Goal: Task Accomplishment & Management: Manage account settings

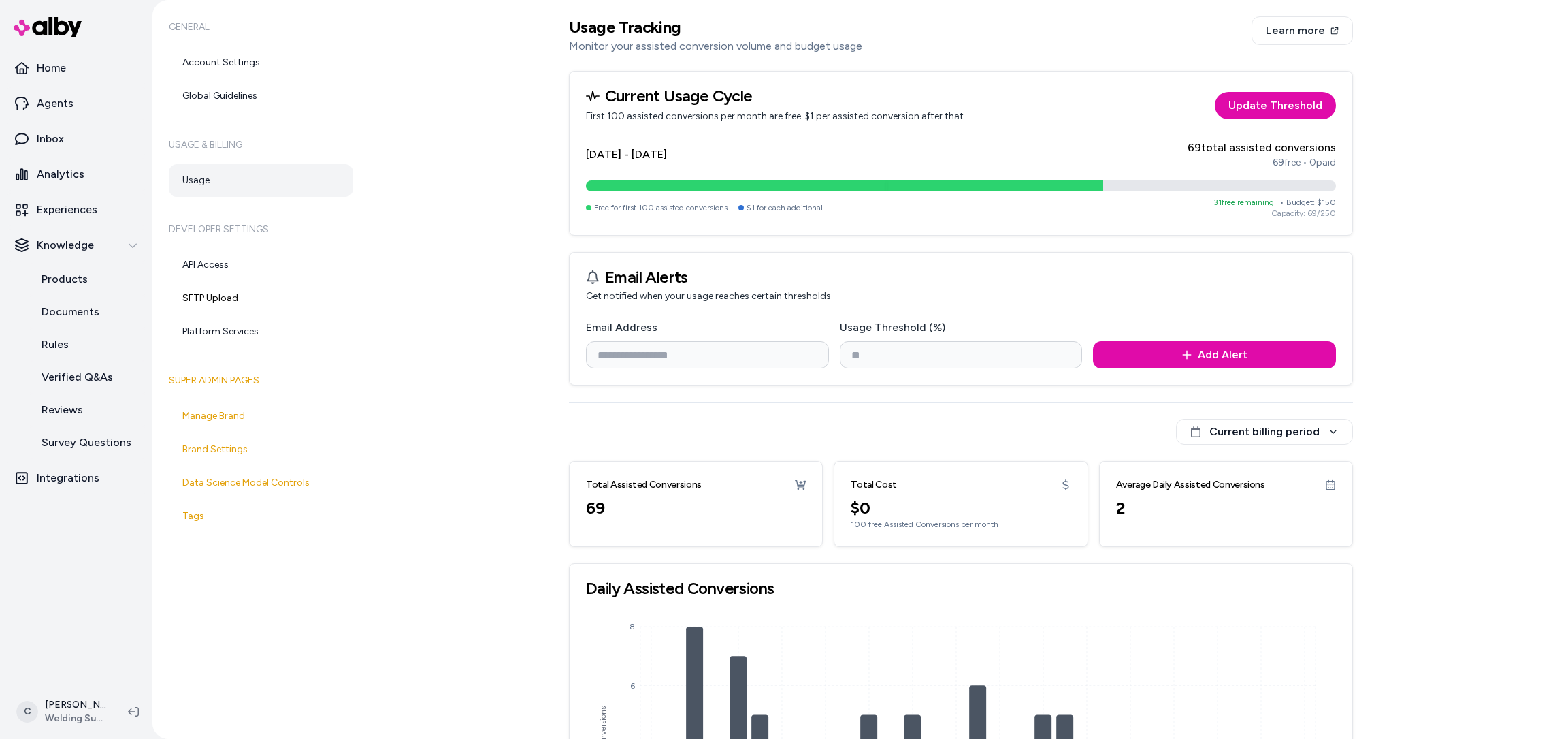
scroll to position [169, 0]
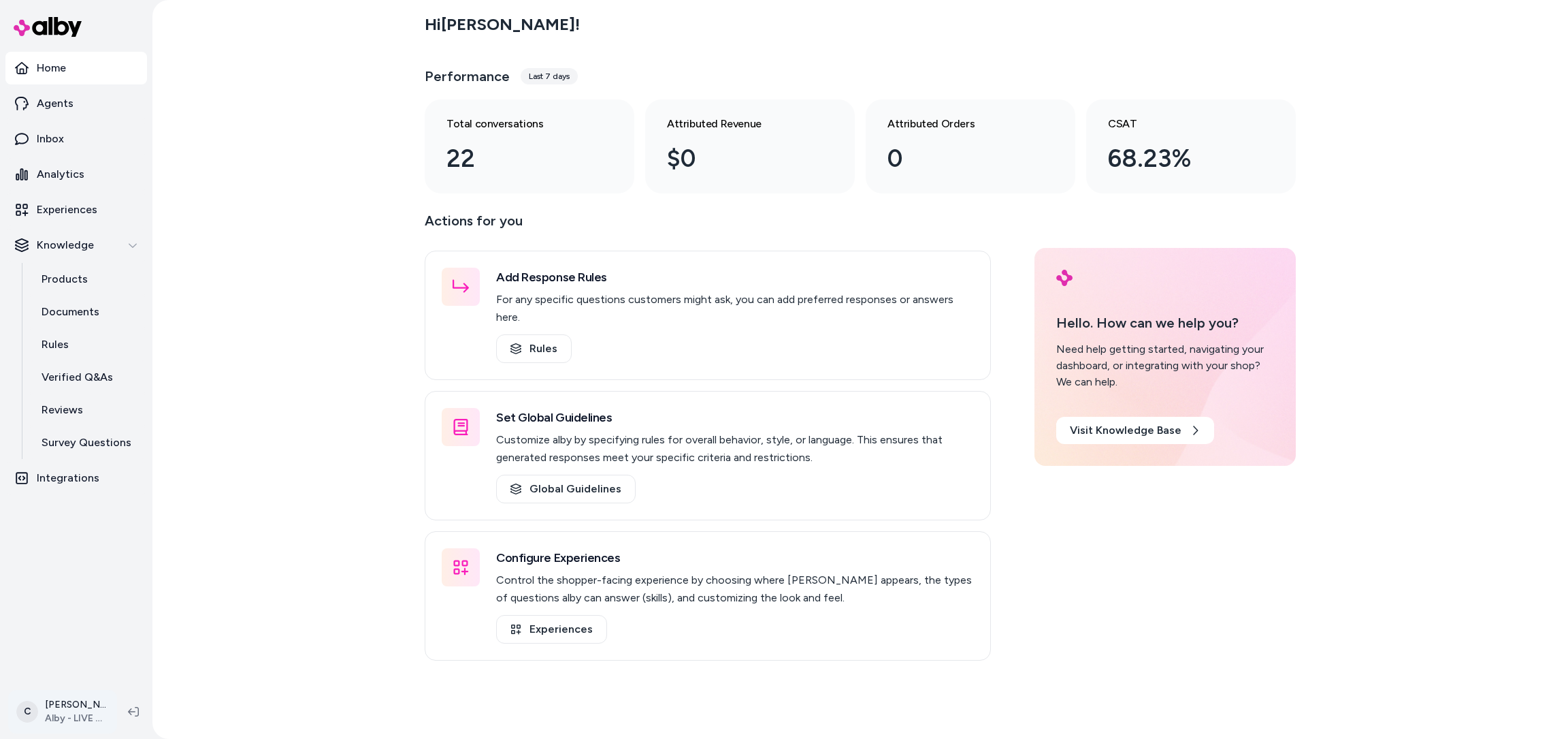
click at [38, 703] on html "Home Agents Inbox Analytics Experiences Knowledge Products Documents Rules Veri…" at bounding box center [784, 370] width 1568 height 739
click at [114, 516] on div "Shortcuts ⌘K" at bounding box center [122, 516] width 214 height 32
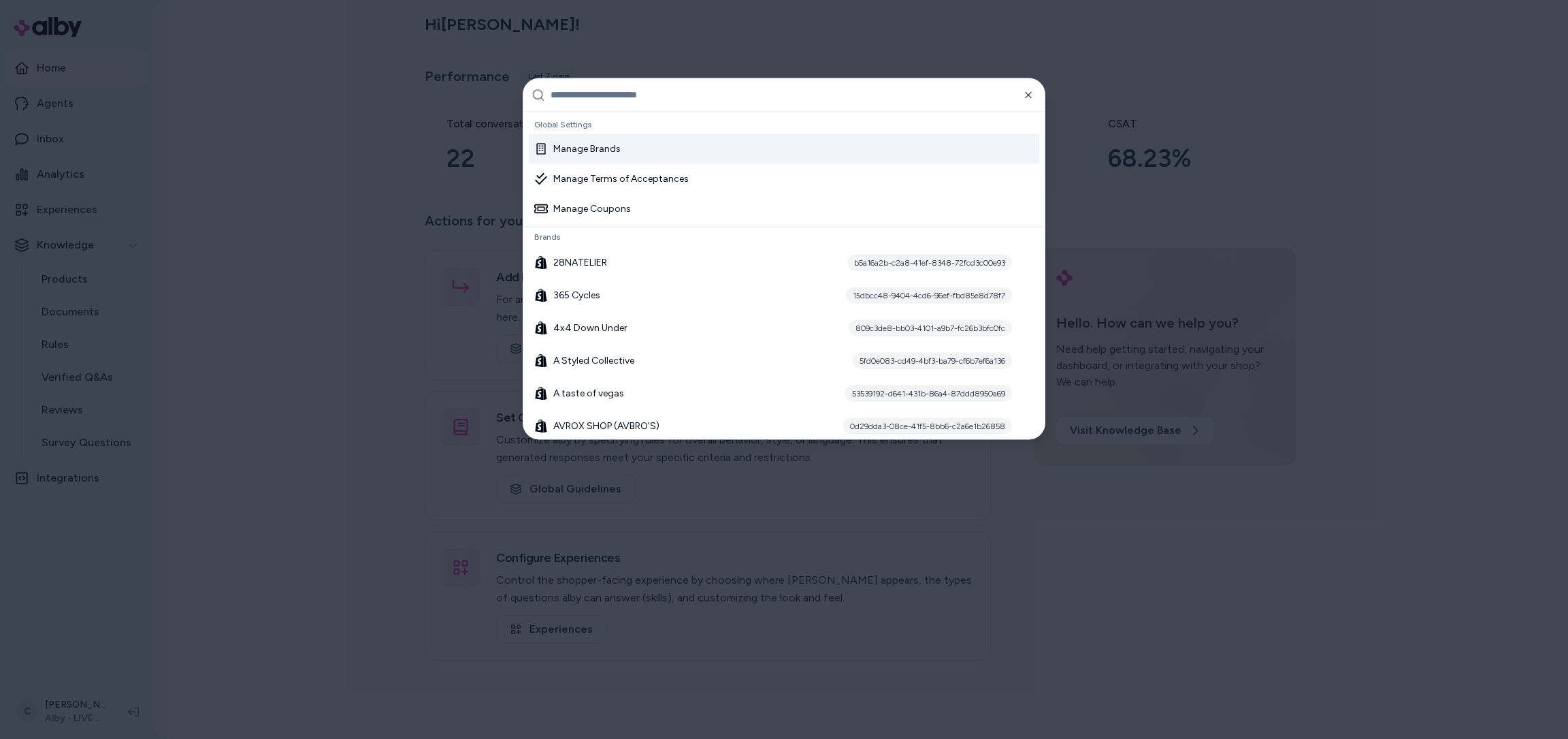
click at [579, 148] on div "Manage Brands" at bounding box center [578, 148] width 87 height 14
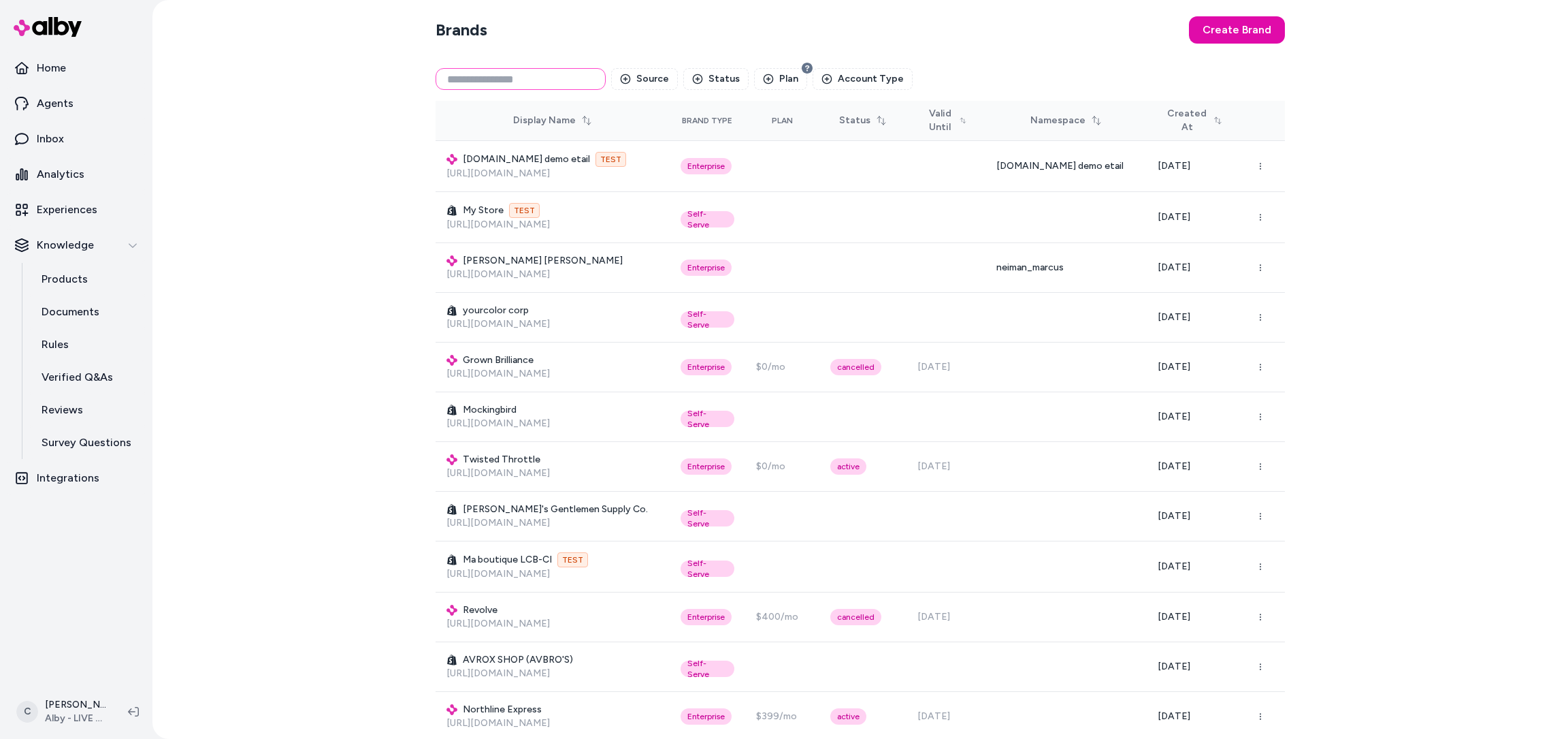
click at [523, 81] on input at bounding box center [520, 79] width 170 height 22
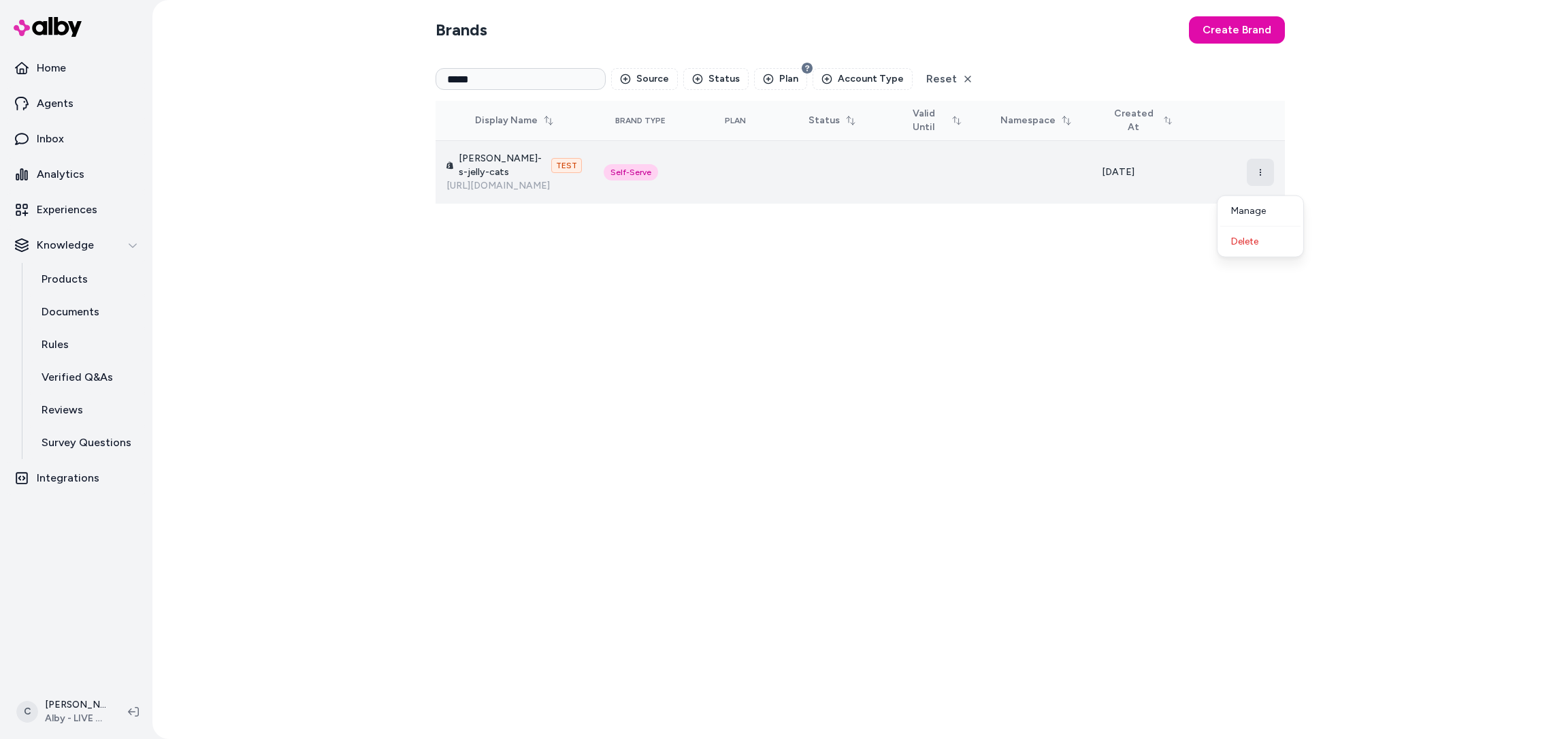
click at [1261, 186] on button "button" at bounding box center [1261, 172] width 27 height 27
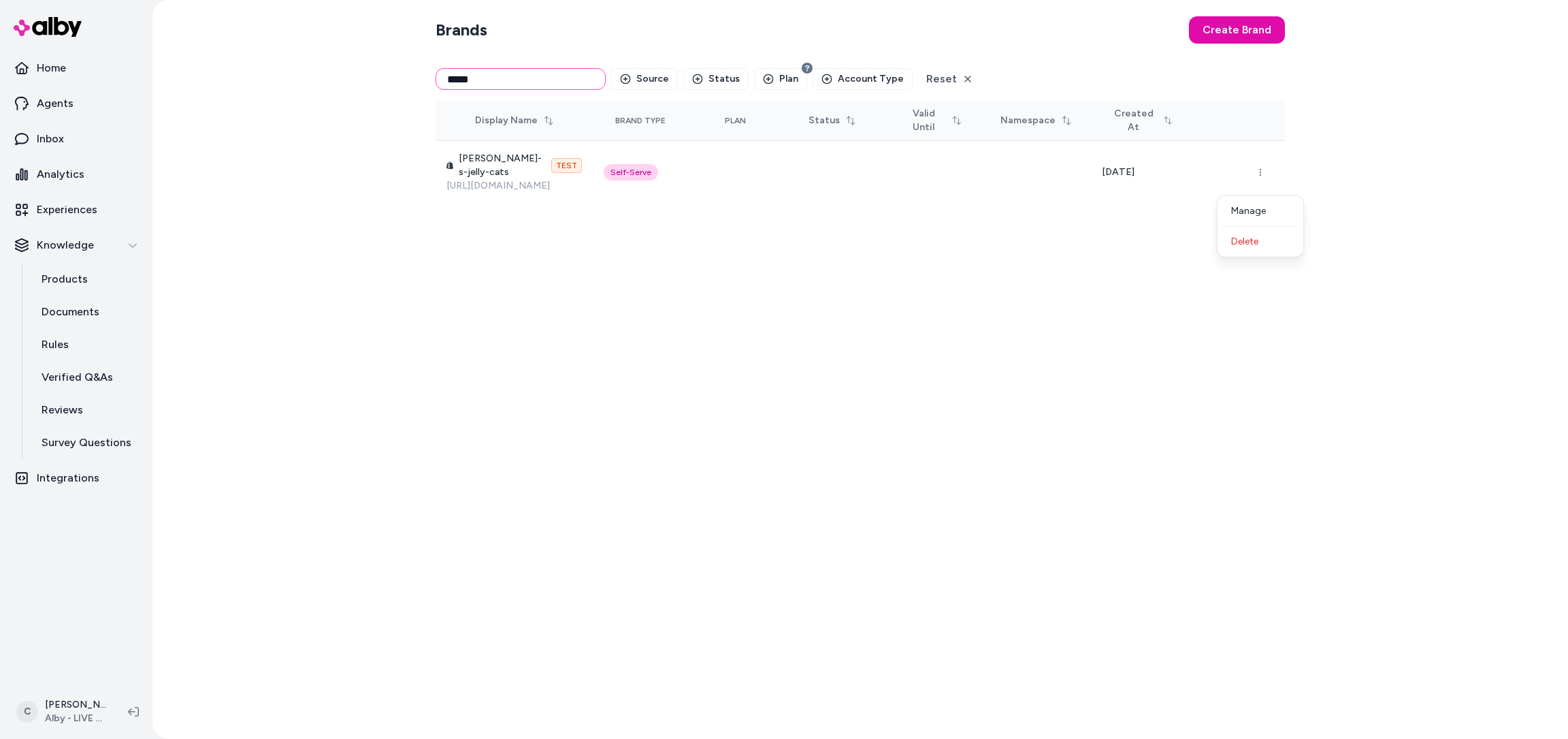
drag, startPoint x: 519, startPoint y: 81, endPoint x: 333, endPoint y: 68, distance: 186.5
click at [333, 70] on div "Brands Create Brand ***** Source Status Plan Account Type Reset Display Name Br…" at bounding box center [860, 370] width 1416 height 739
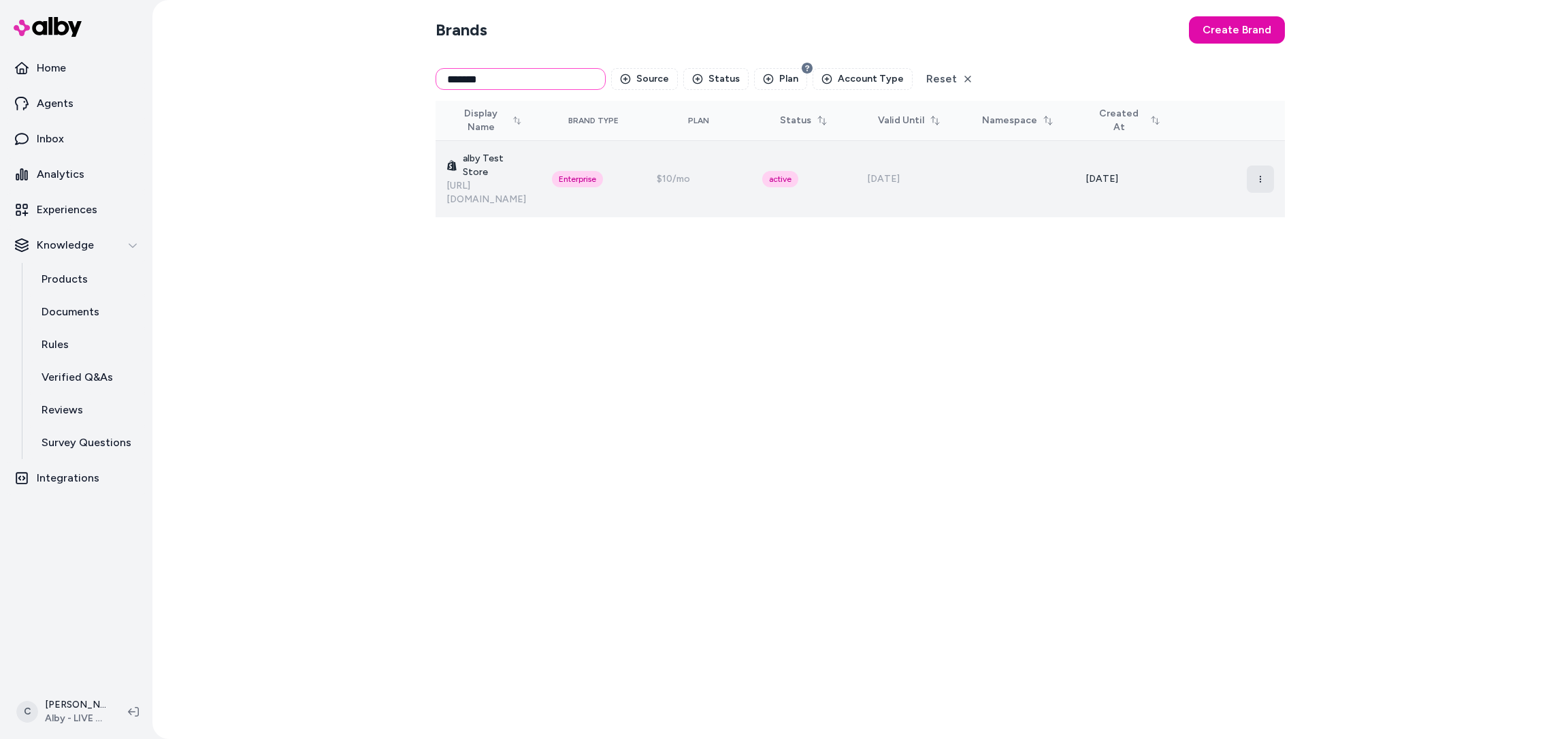
type input "*******"
click at [1253, 166] on button "button" at bounding box center [1261, 179] width 27 height 27
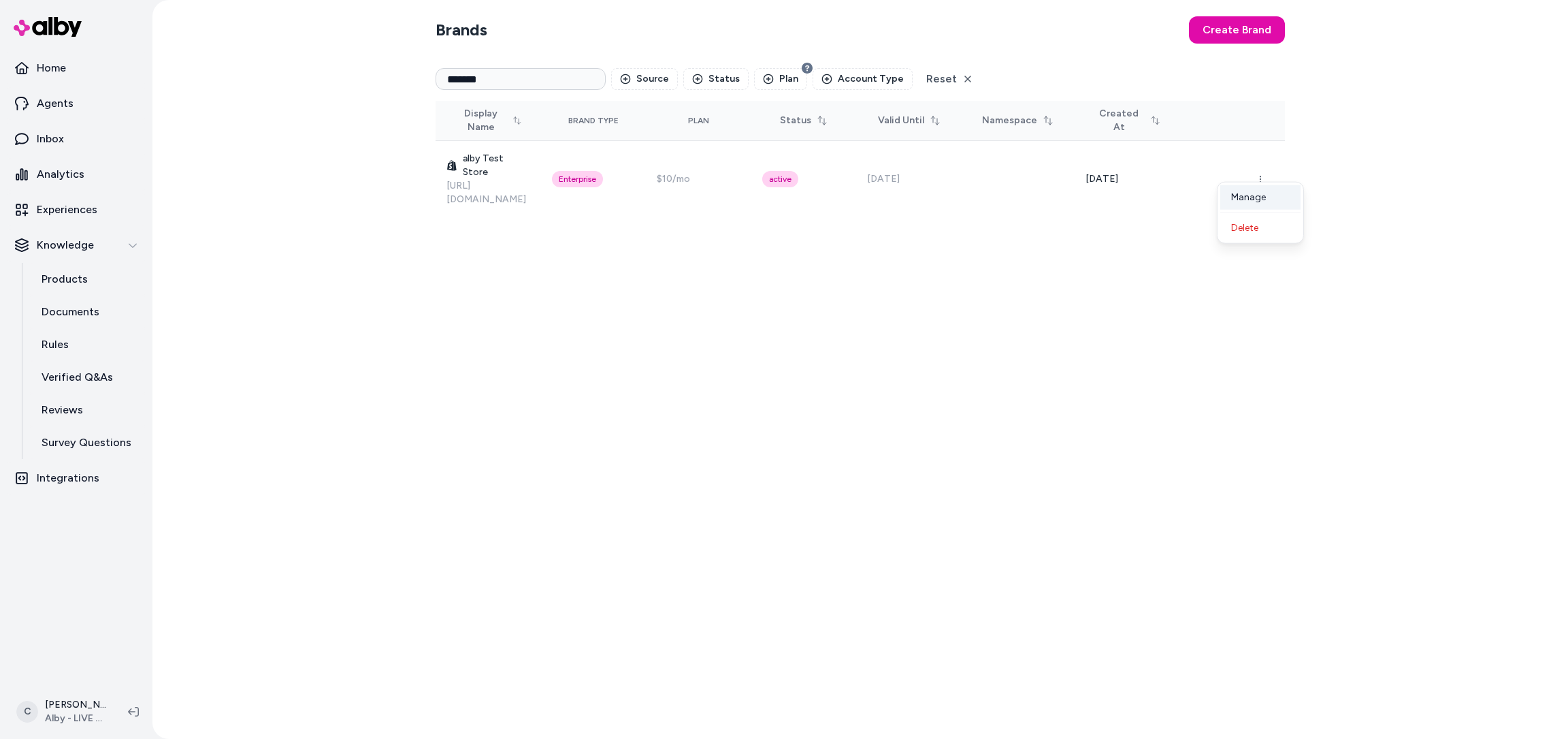
click at [1244, 199] on div "Manage" at bounding box center [1260, 196] width 80 height 24
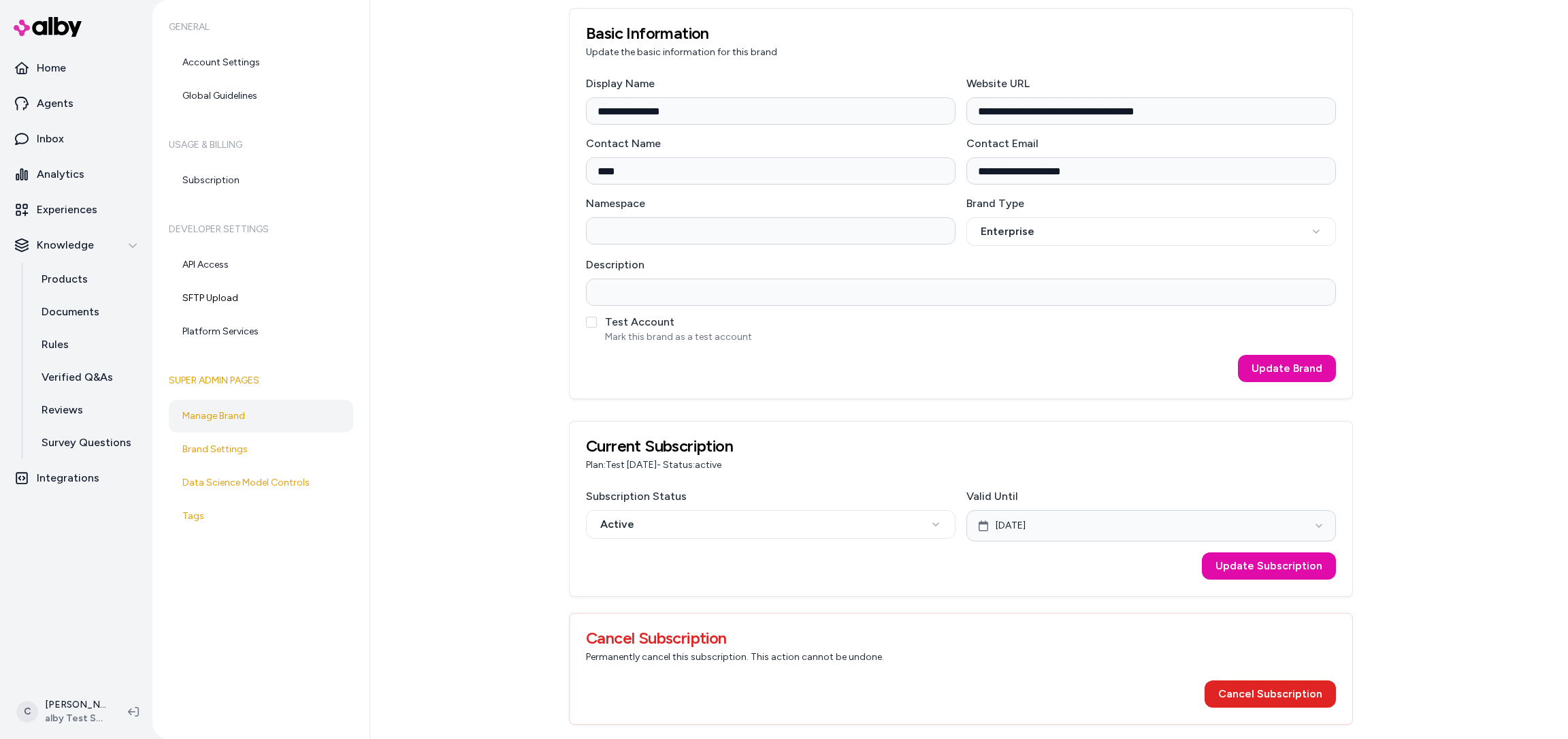
scroll to position [66, 0]
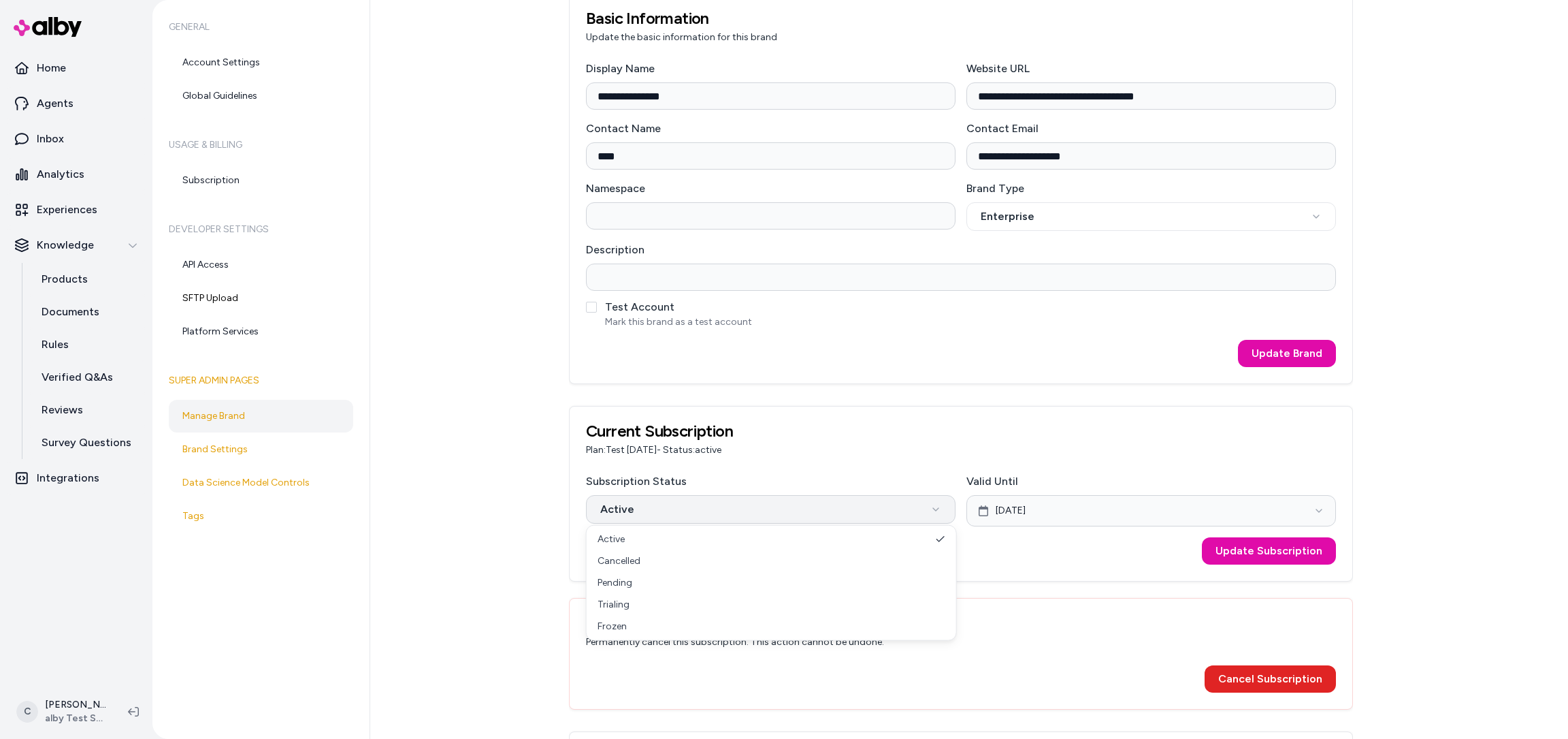
click at [911, 511] on html "**********" at bounding box center [784, 370] width 1568 height 739
select select "*********"
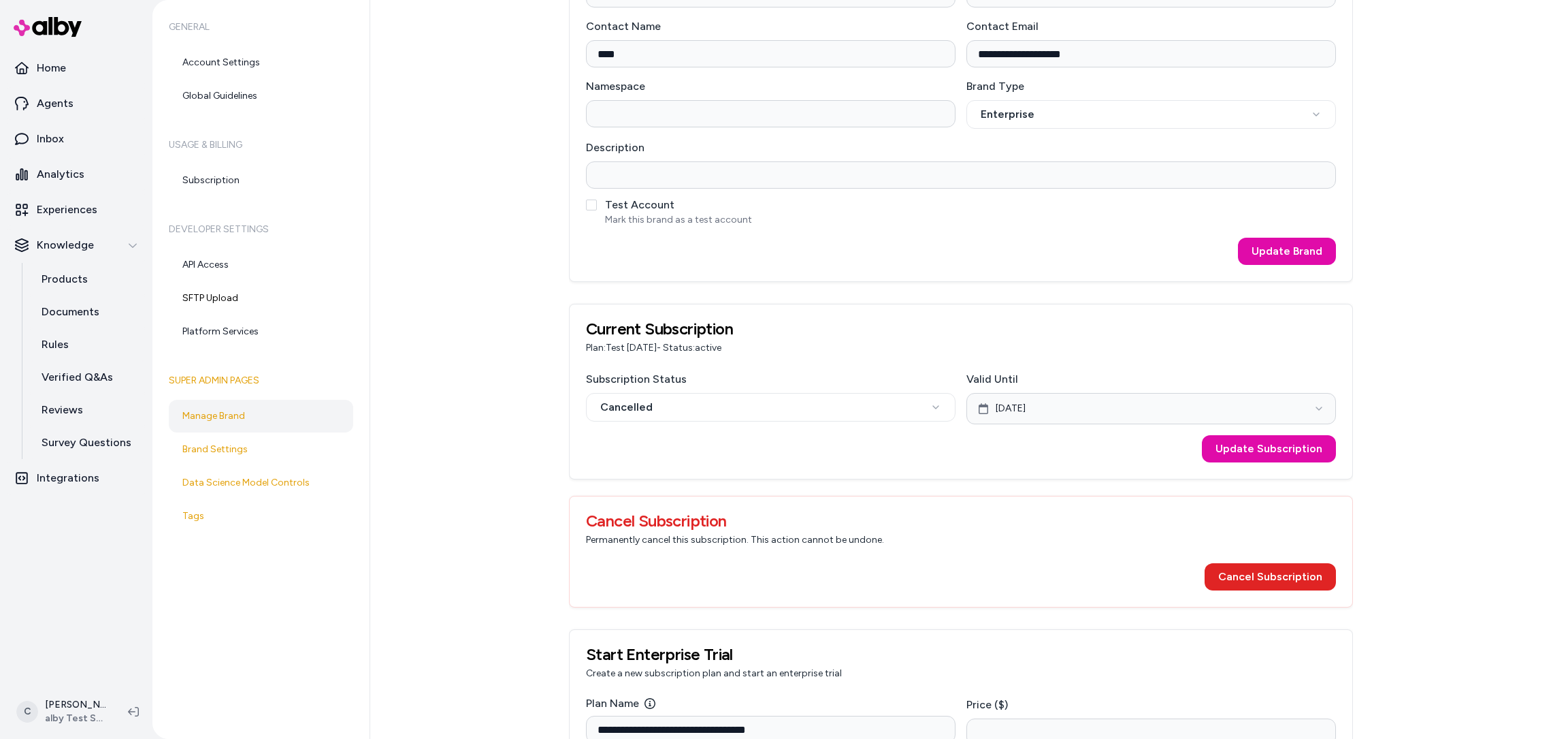
scroll to position [174, 0]
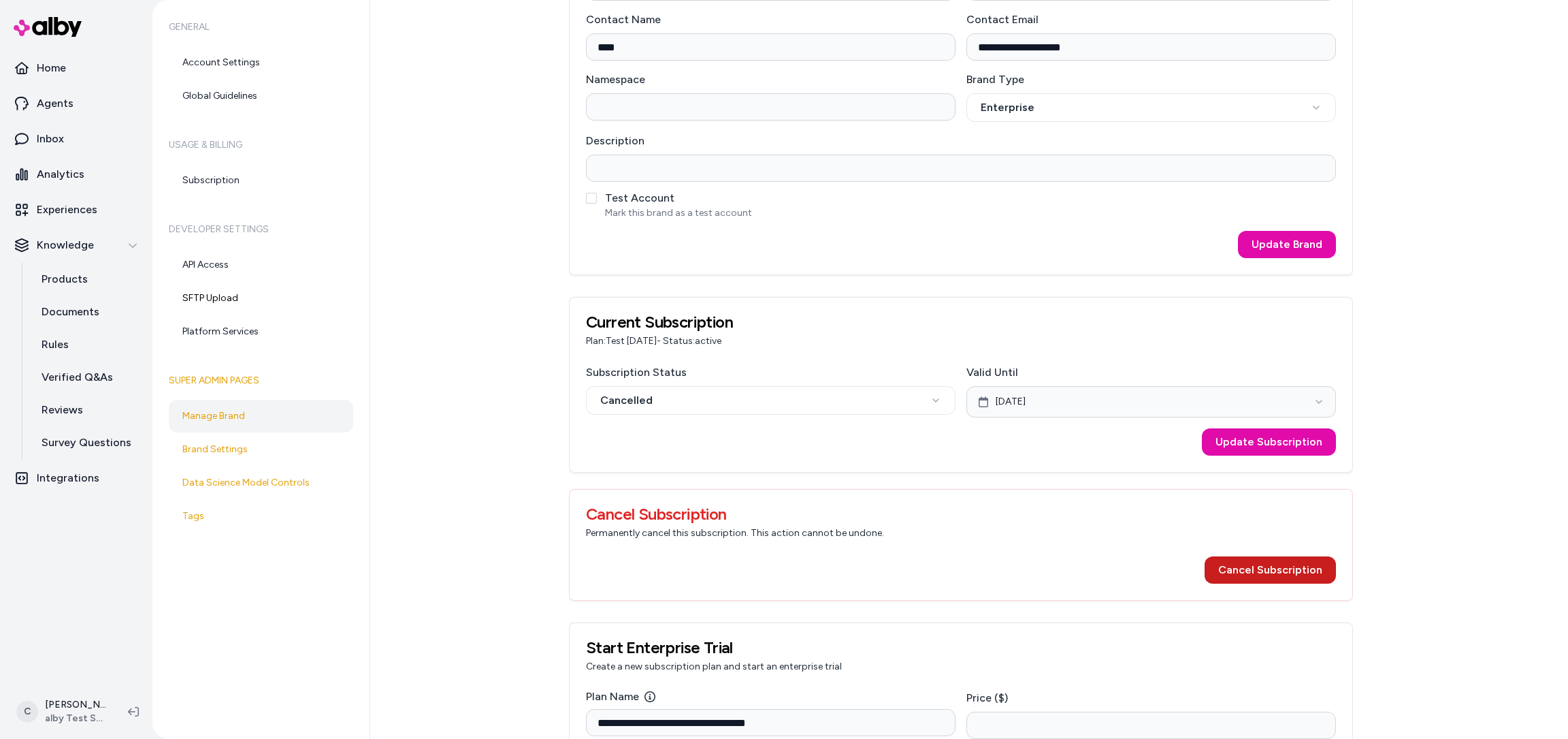
click at [1226, 566] on button "Cancel Subscription" at bounding box center [1271, 570] width 132 height 27
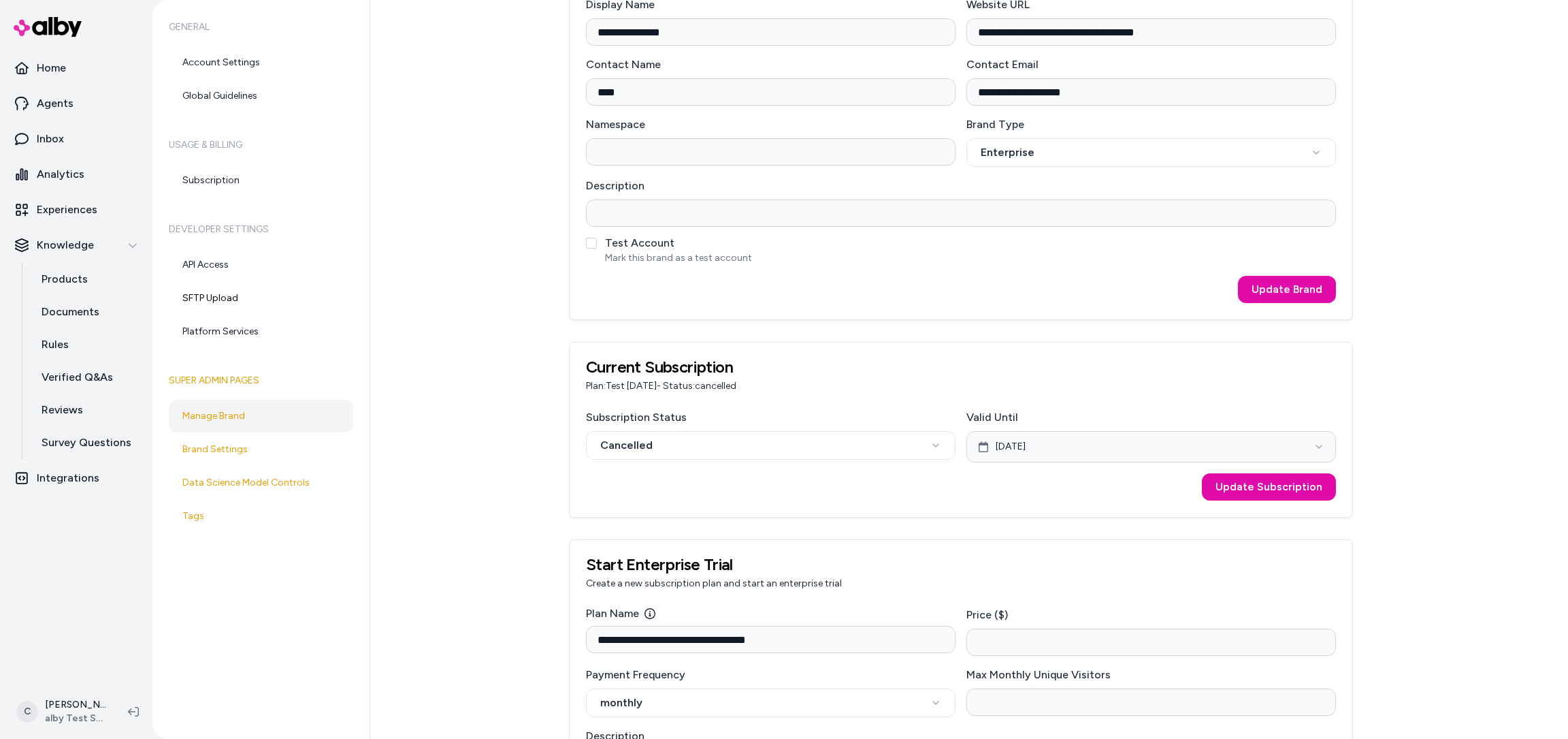
scroll to position [0, 0]
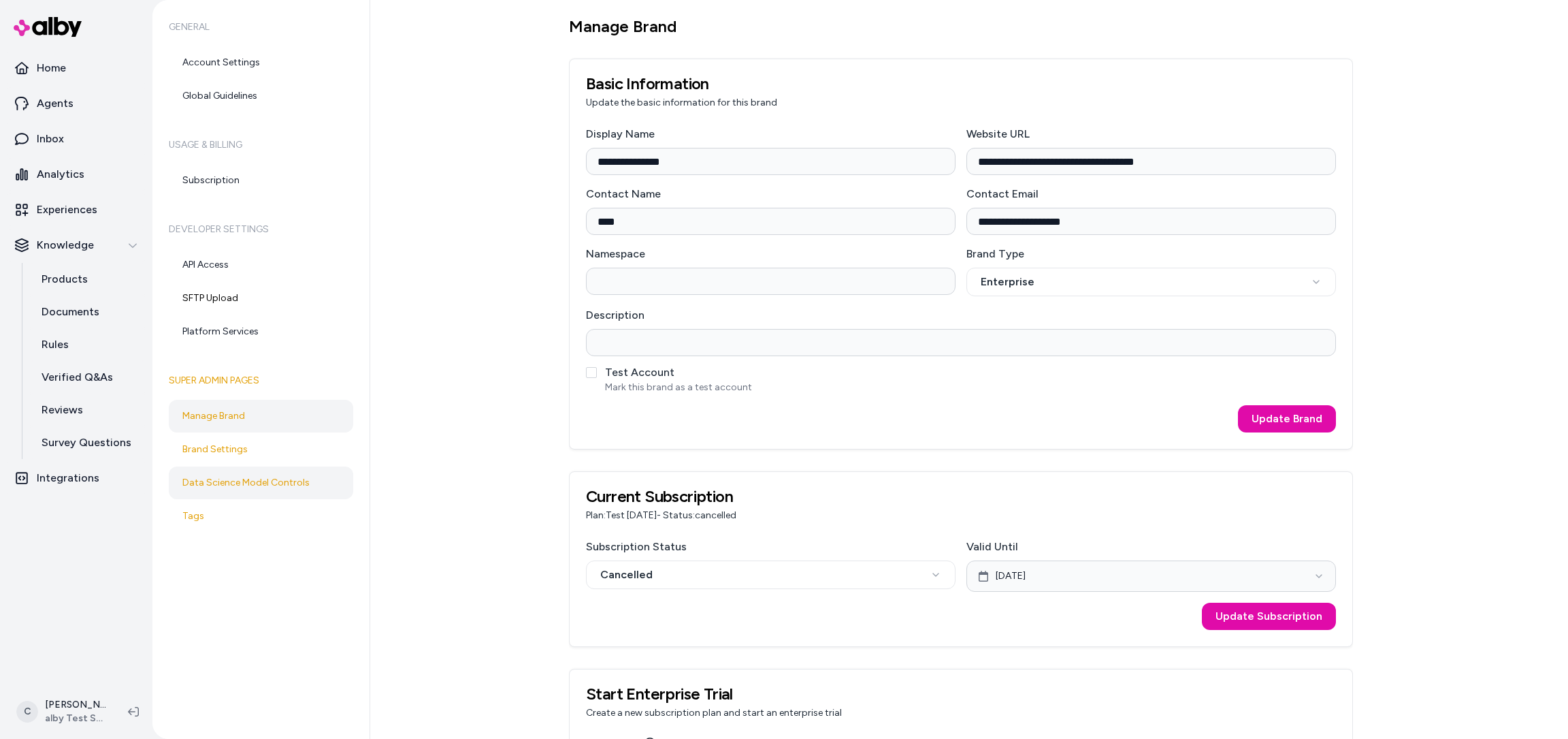
click at [244, 488] on link "Data Science Model Controls" at bounding box center [260, 482] width 185 height 32
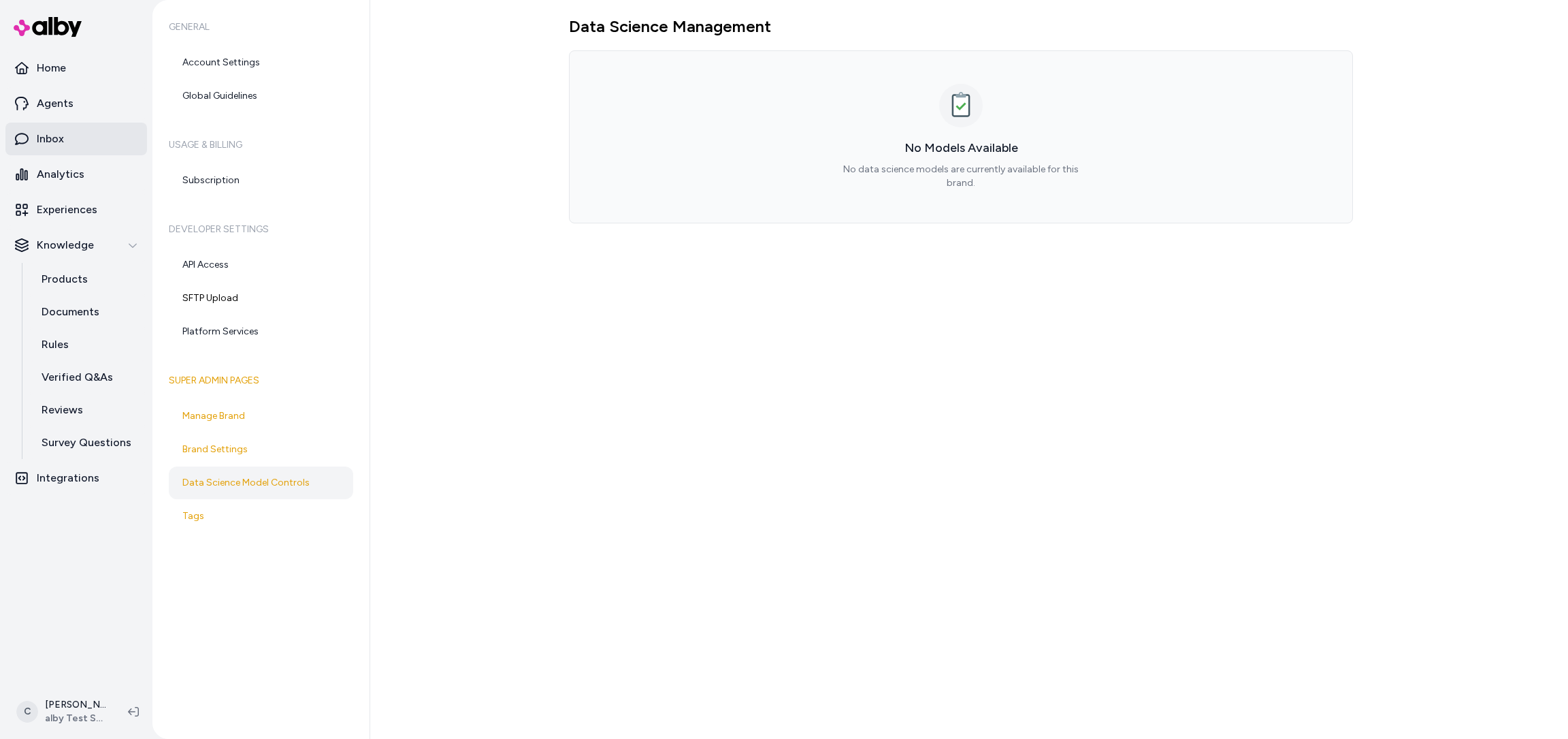
click at [72, 135] on link "Inbox" at bounding box center [76, 139] width 141 height 32
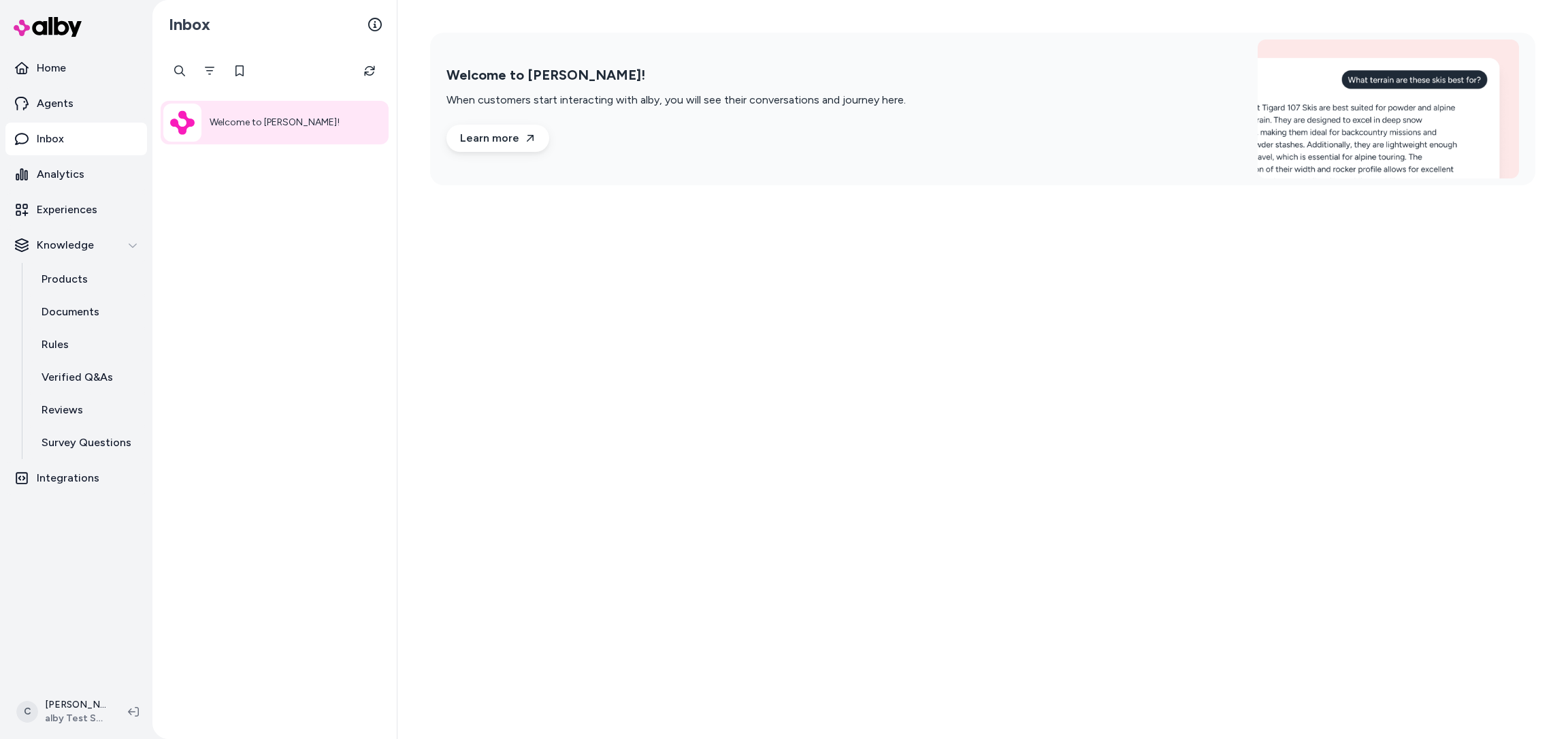
drag, startPoint x: 72, startPoint y: 135, endPoint x: 57, endPoint y: 132, distance: 15.3
click at [59, 132] on link "Inbox" at bounding box center [76, 139] width 141 height 32
click at [59, 141] on p "Inbox" at bounding box center [50, 139] width 27 height 16
click at [52, 706] on html "Home Agents Inbox Analytics Experiences Knowledge Products Documents Rules Veri…" at bounding box center [784, 370] width 1568 height 739
click at [77, 525] on div "Shortcuts ⌘K" at bounding box center [122, 516] width 214 height 32
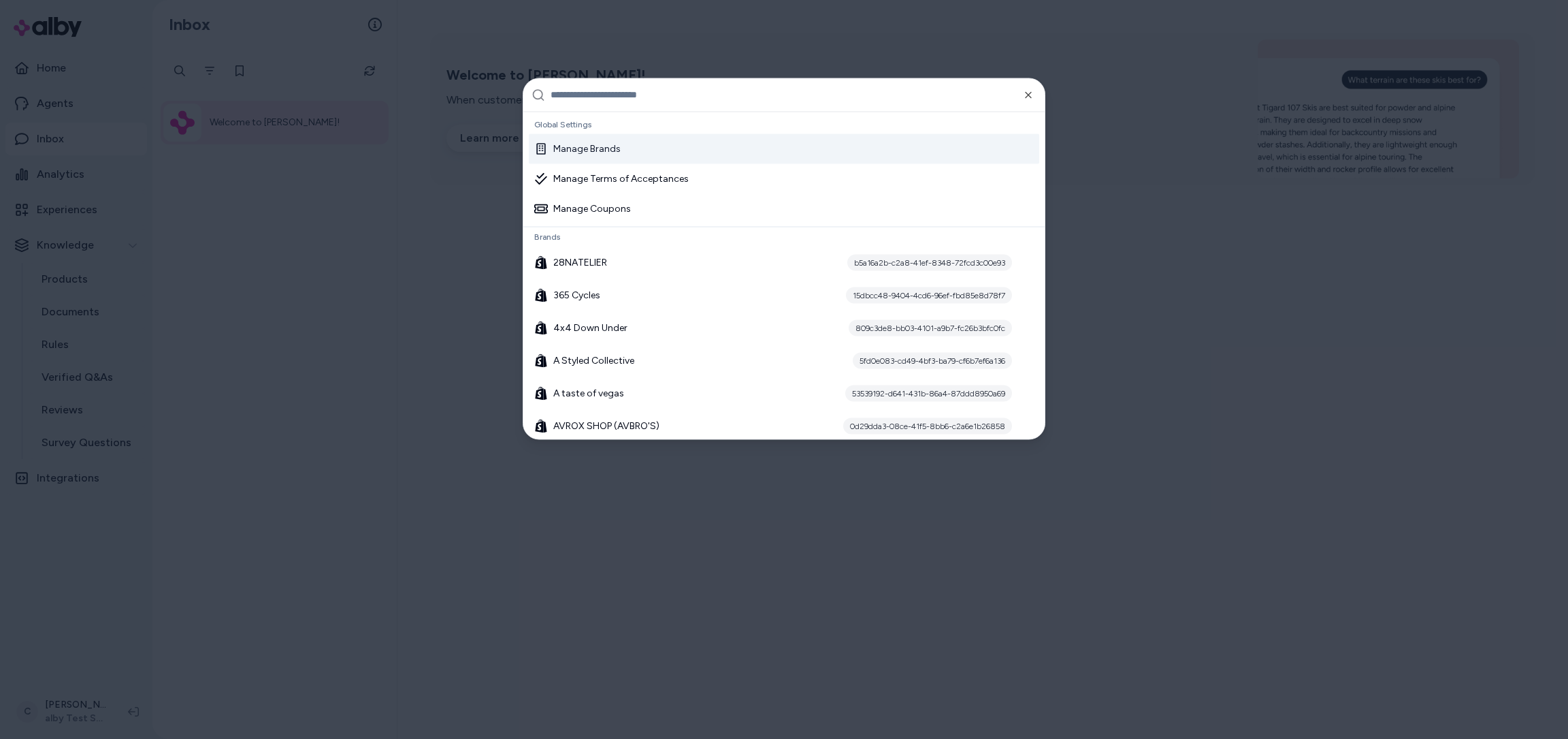
click at [608, 102] on input "text" at bounding box center [793, 95] width 486 height 32
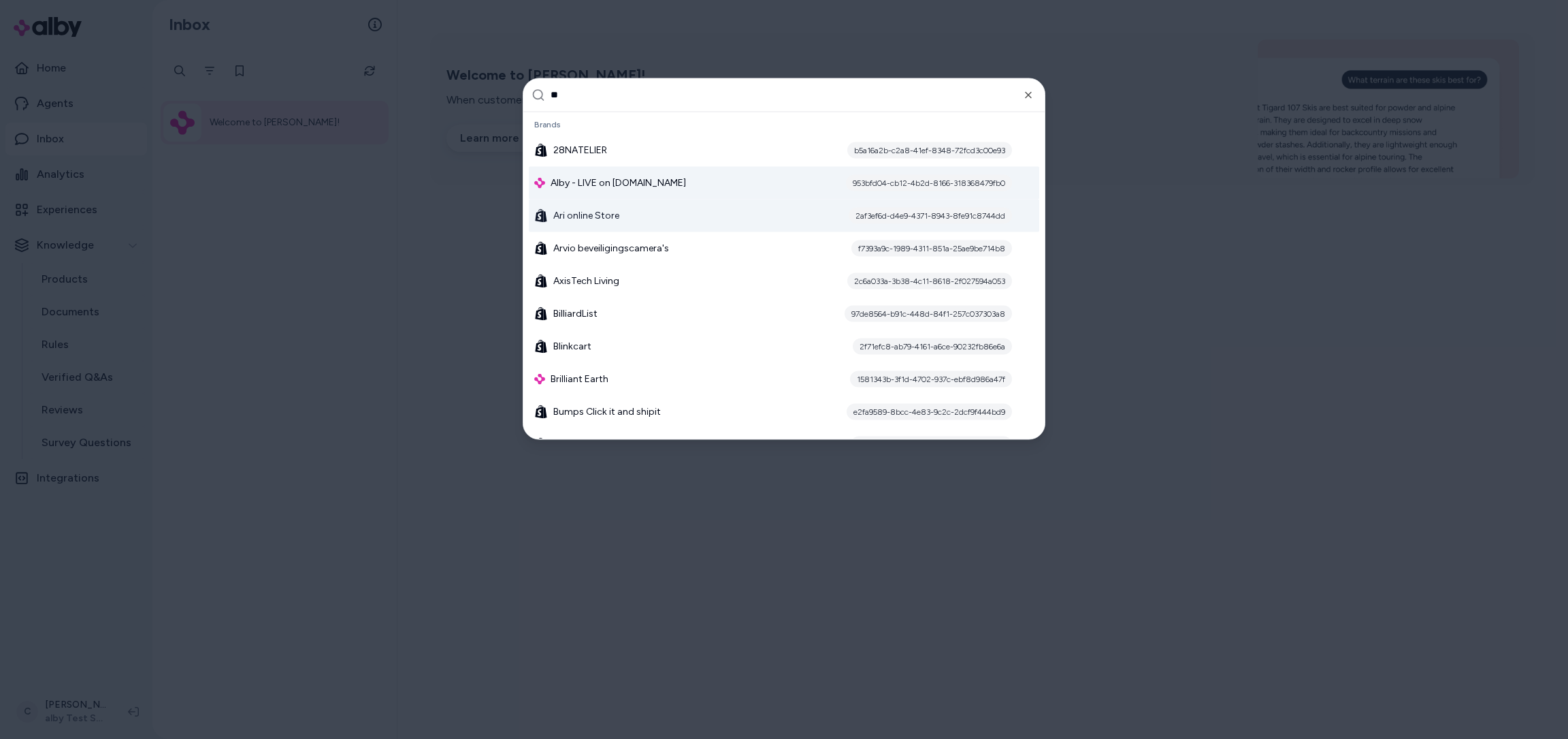
type input "**"
click at [614, 182] on span "Alby - LIVE on [DOMAIN_NAME]" at bounding box center [618, 182] width 135 height 14
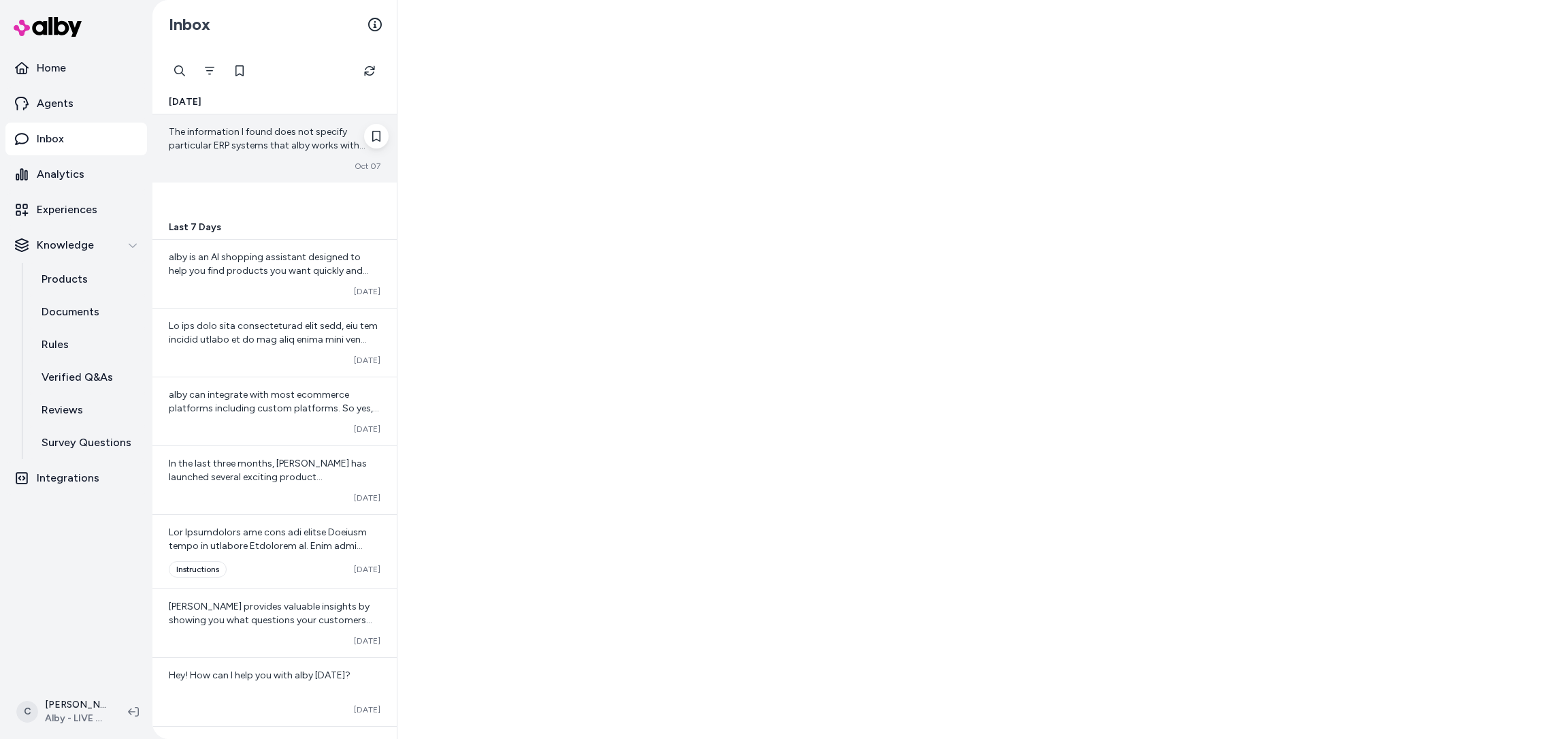
click at [266, 160] on div "Converted Oct 07" at bounding box center [274, 166] width 212 height 11
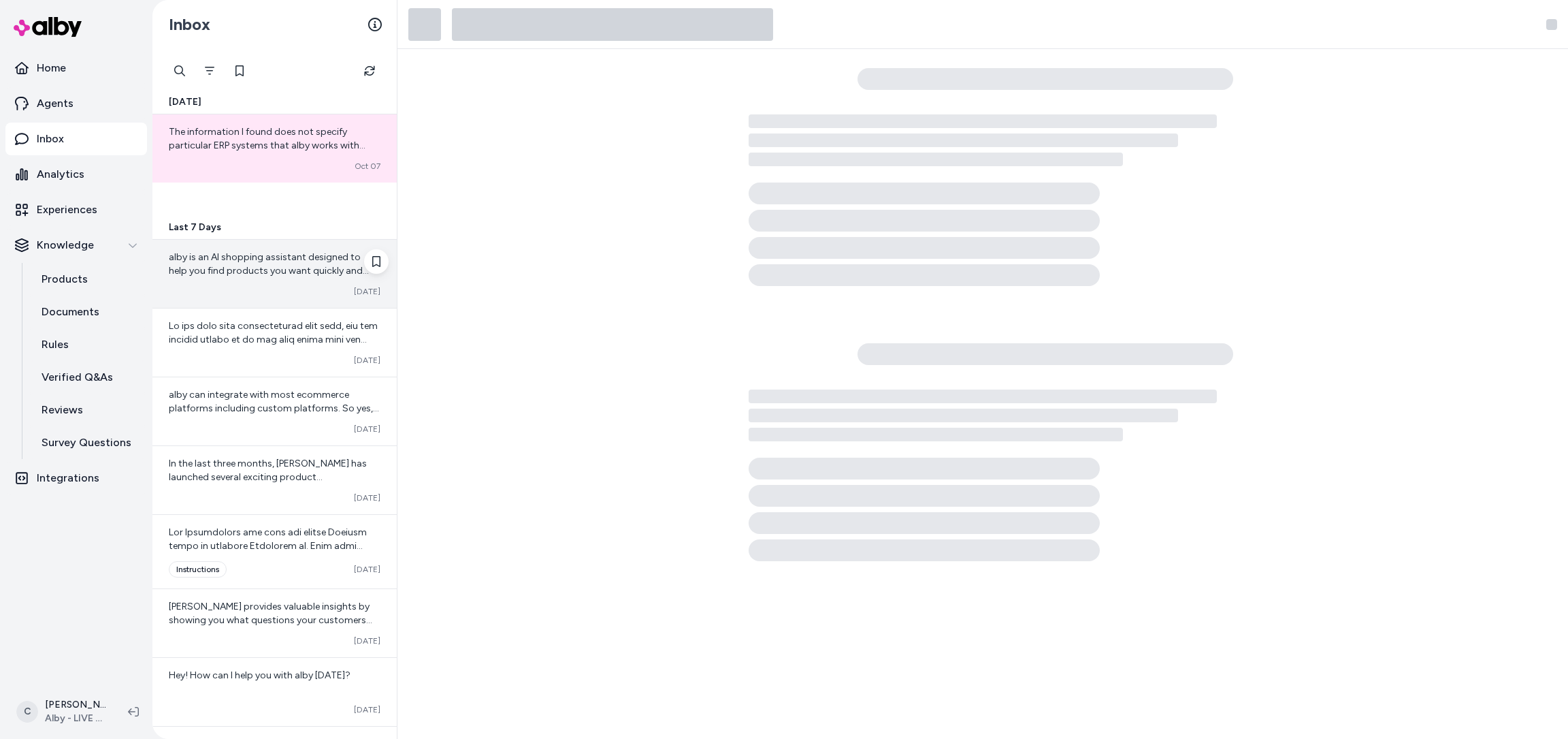
click at [255, 268] on span "alby is an AI shopping assistant designed to help you find products you want qu…" at bounding box center [273, 332] width 209 height 161
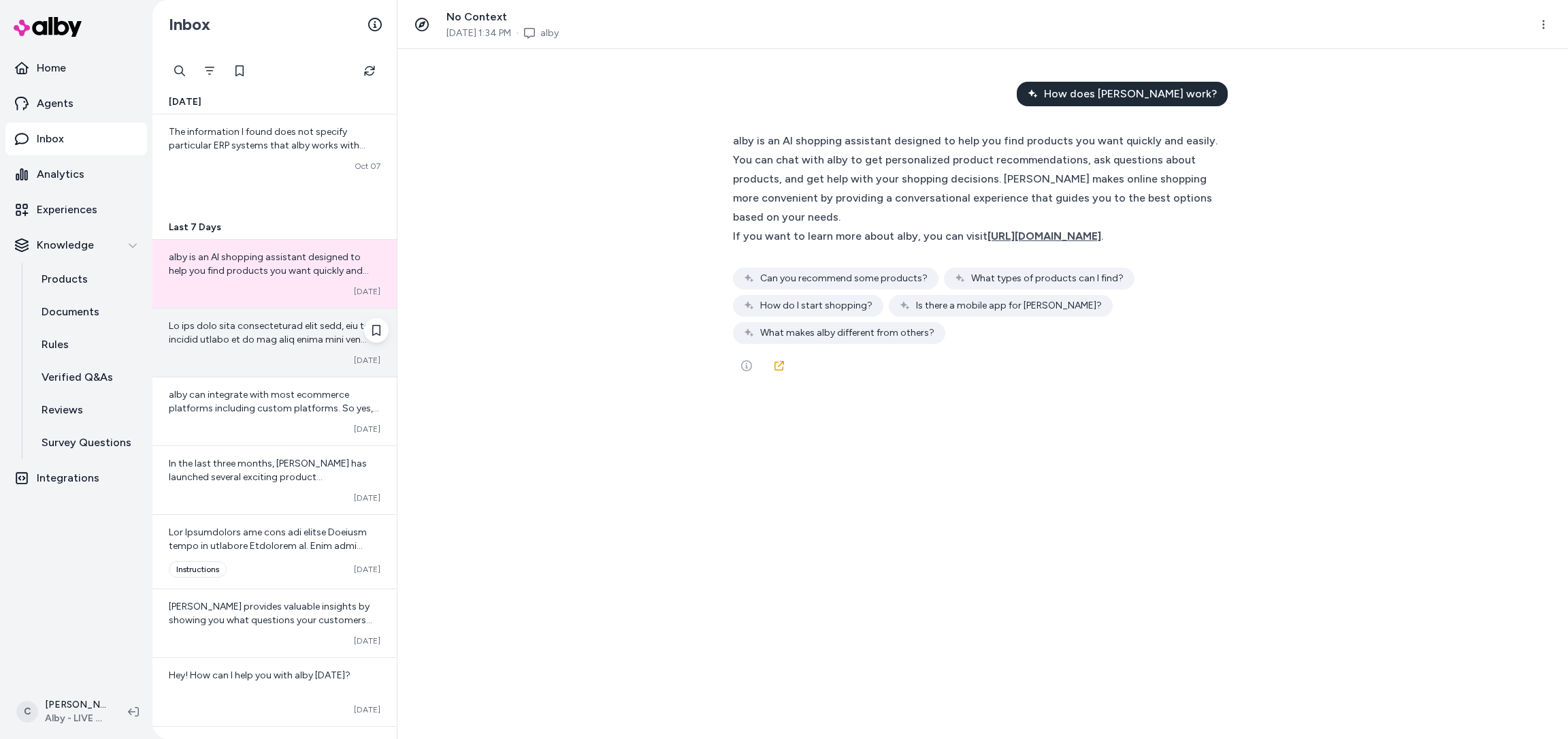
click at [240, 343] on span at bounding box center [274, 475] width 212 height 311
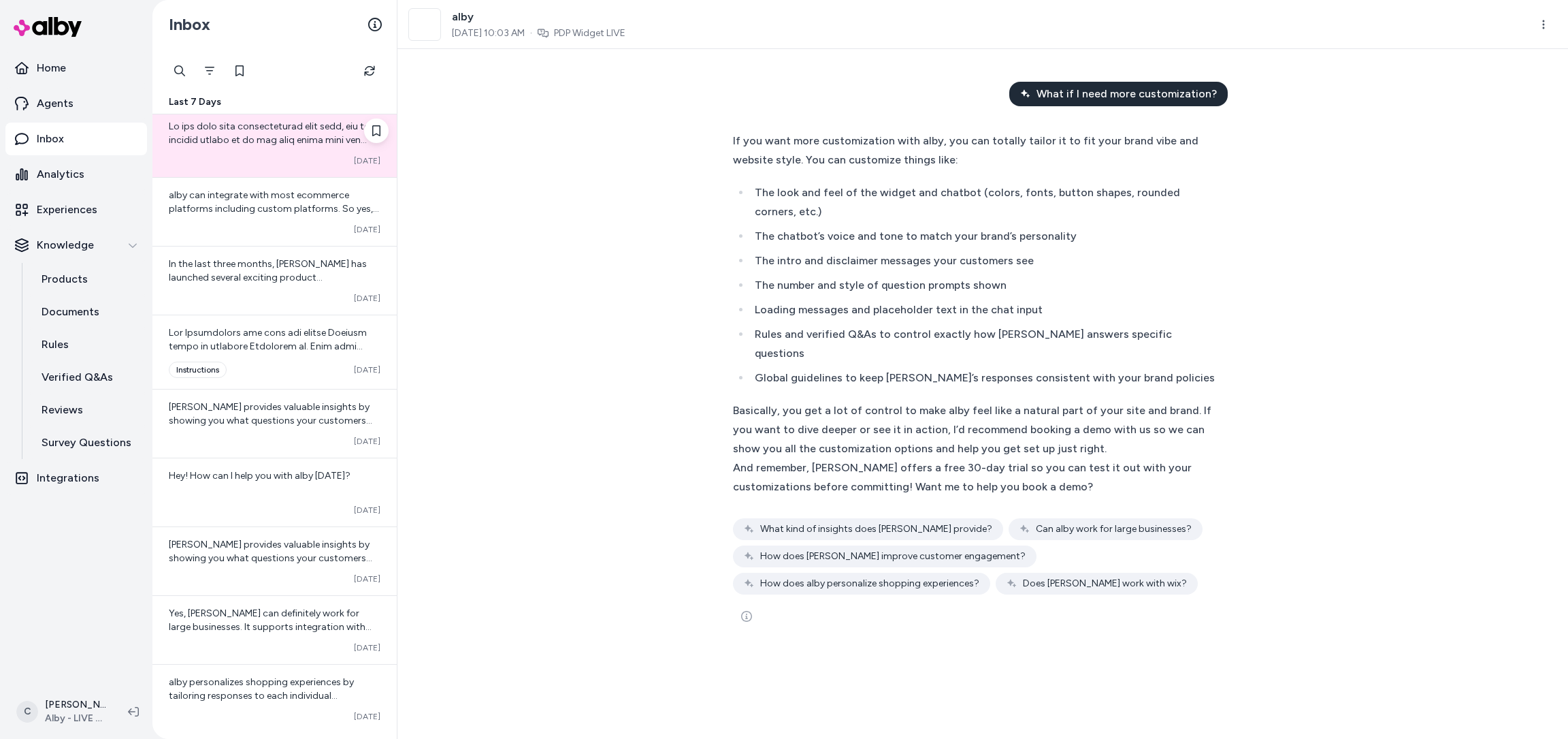
scroll to position [205, 0]
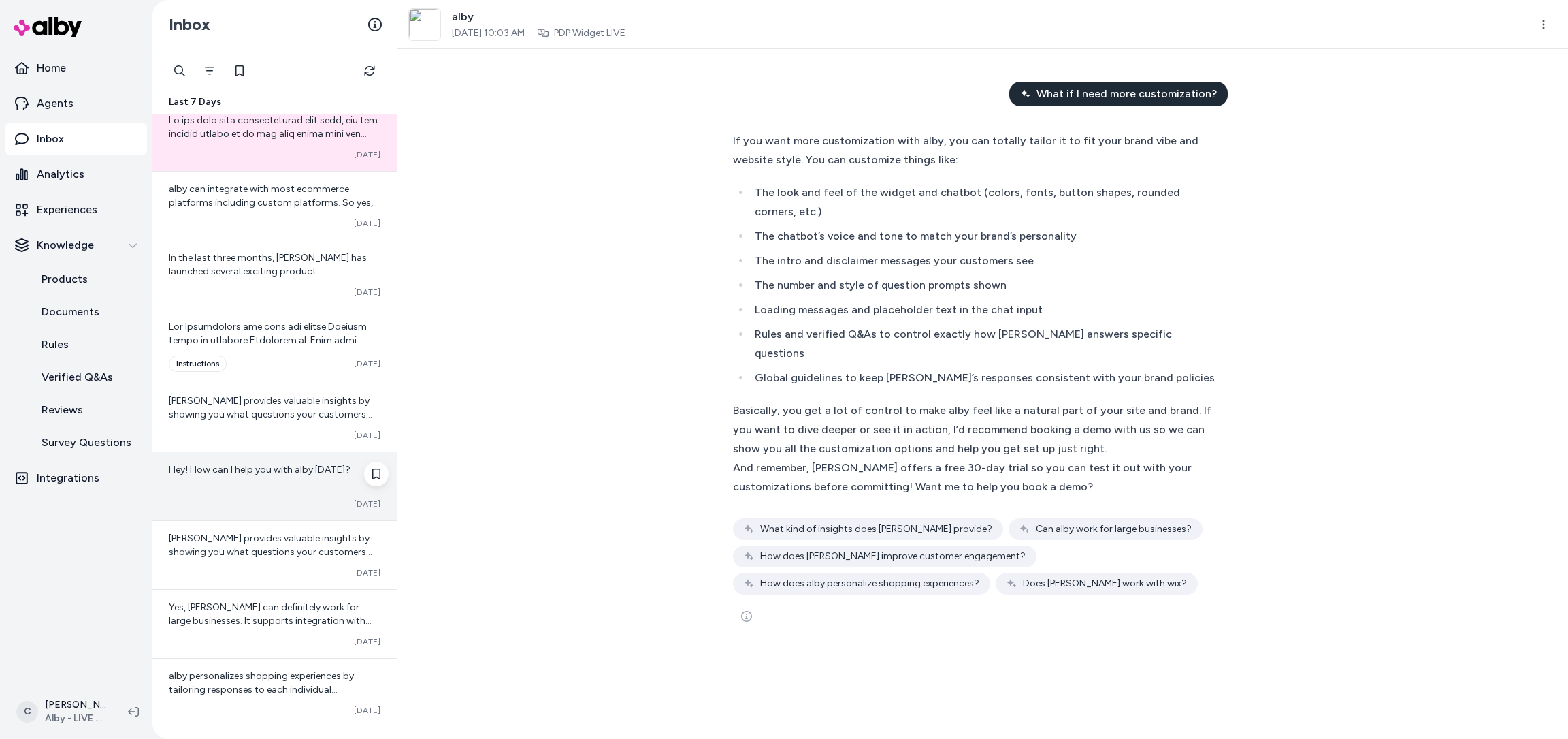
click at [246, 471] on span "Hey! How can I help you with alby today?" at bounding box center [260, 469] width 182 height 12
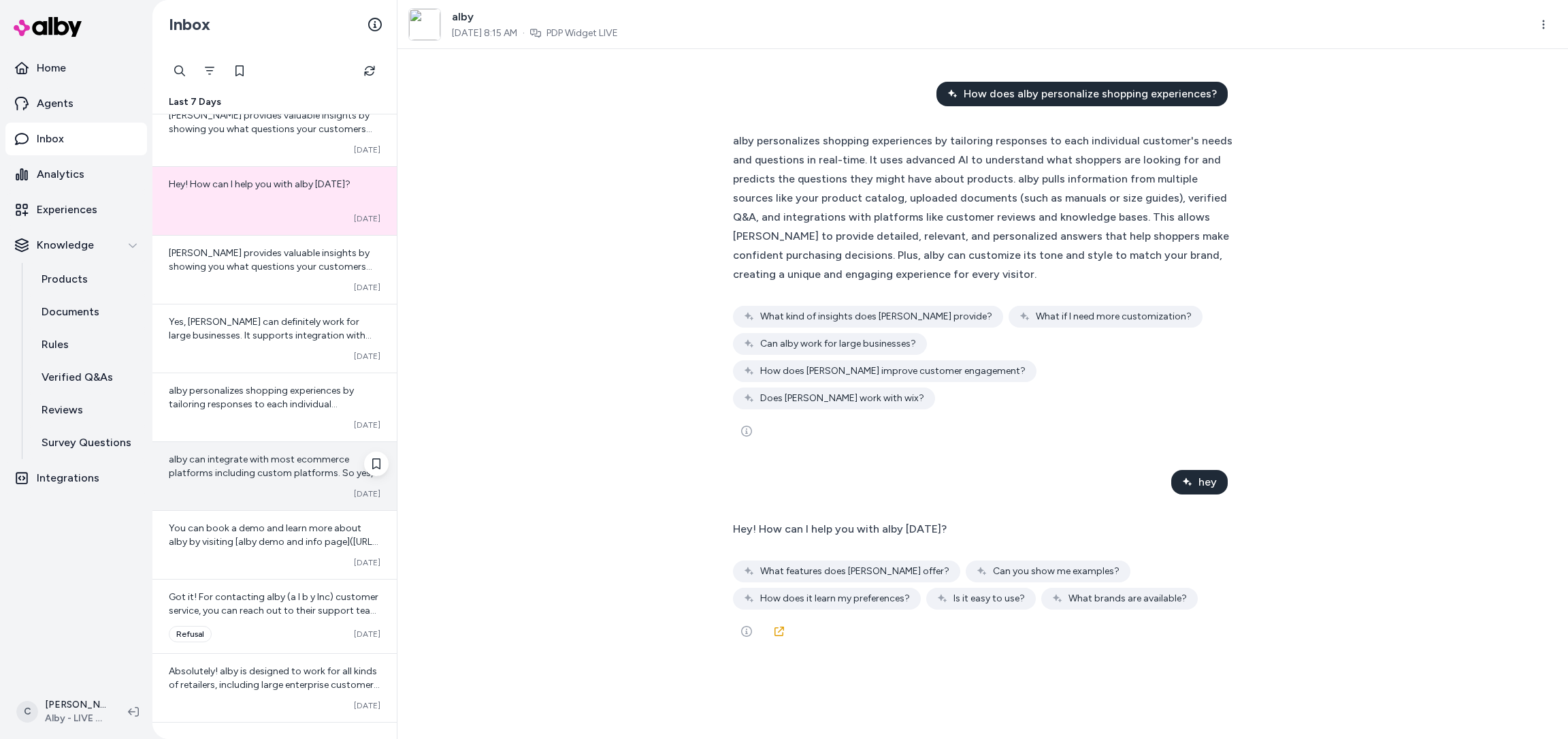
scroll to position [491, 0]
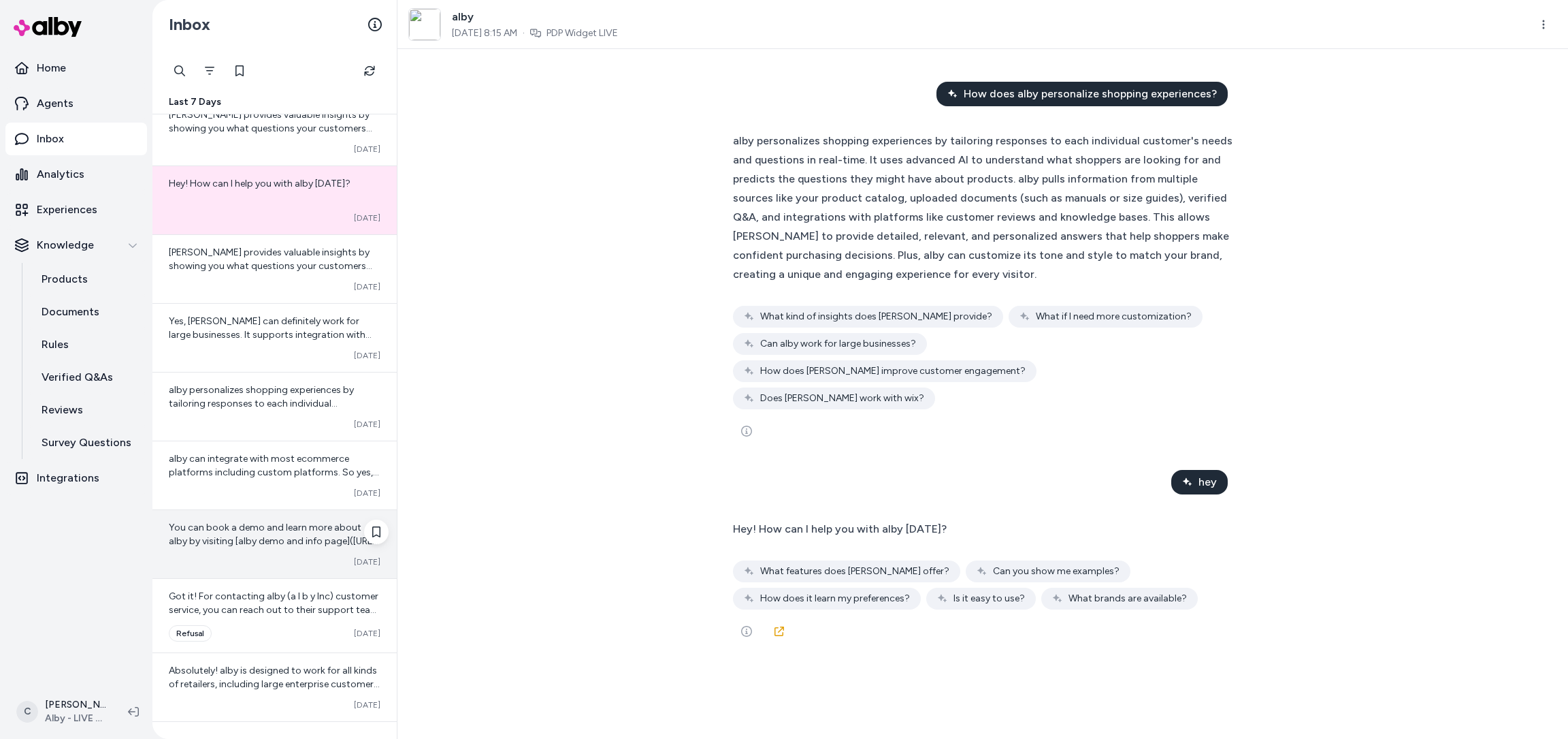
click at [250, 541] on span "You can book a demo and learn more about alby by visiting [alby demo and info p…" at bounding box center [273, 541] width 210 height 39
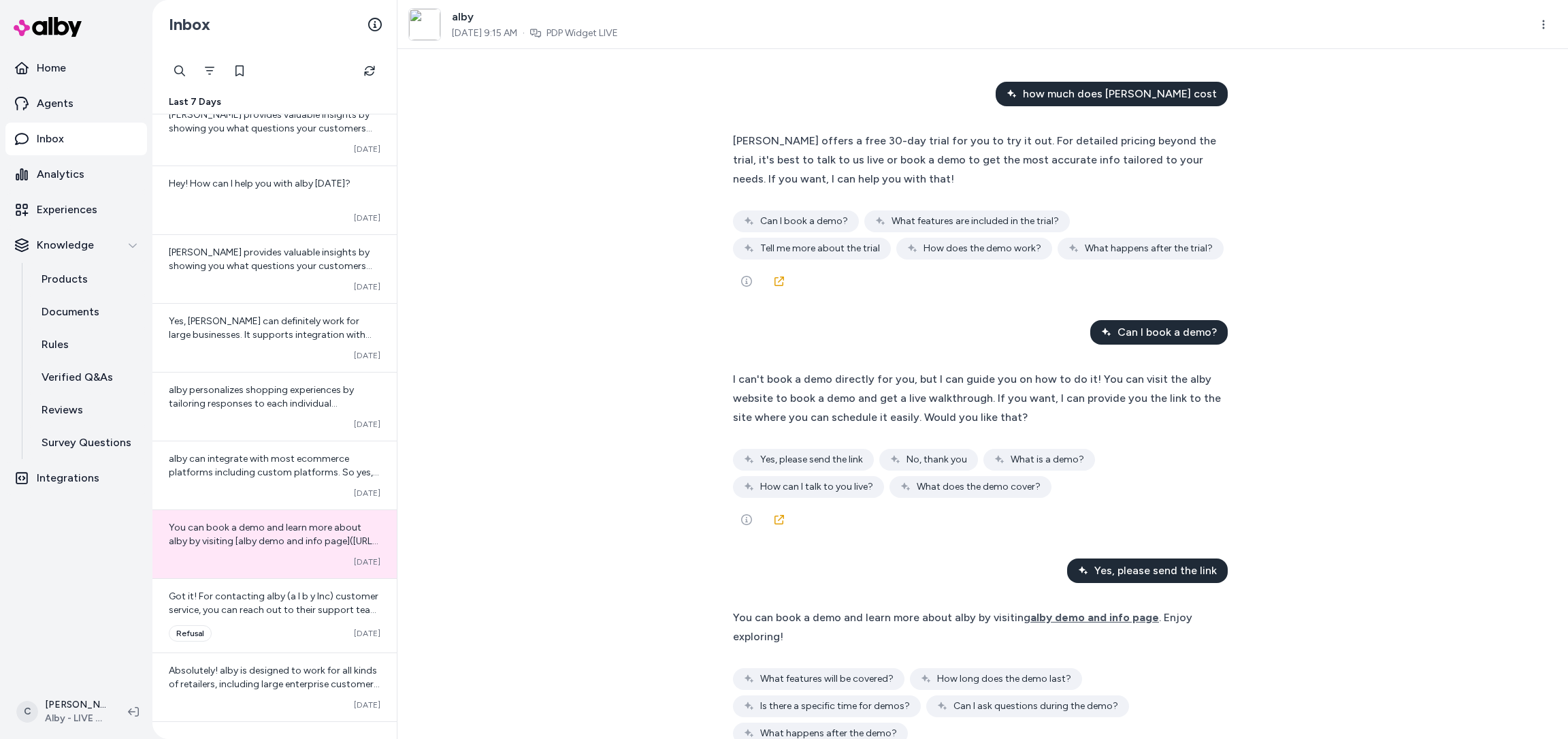
scroll to position [45, 0]
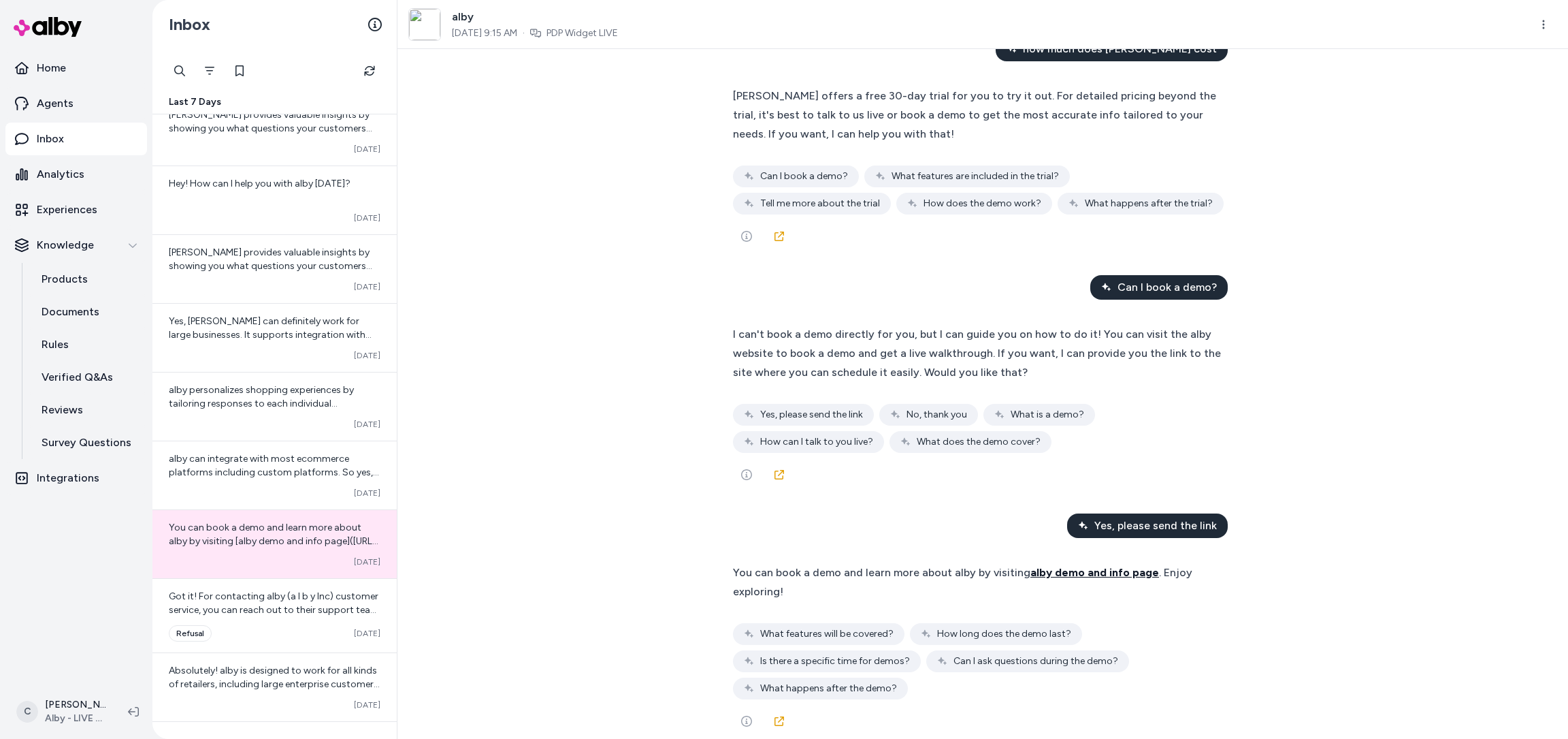
click at [1100, 577] on span "alby demo and info page" at bounding box center [1095, 572] width 129 height 13
click at [230, 611] on span "Got it! For contacting alby (a l b y Inc) customer service, you can reach out t…" at bounding box center [273, 643] width 210 height 107
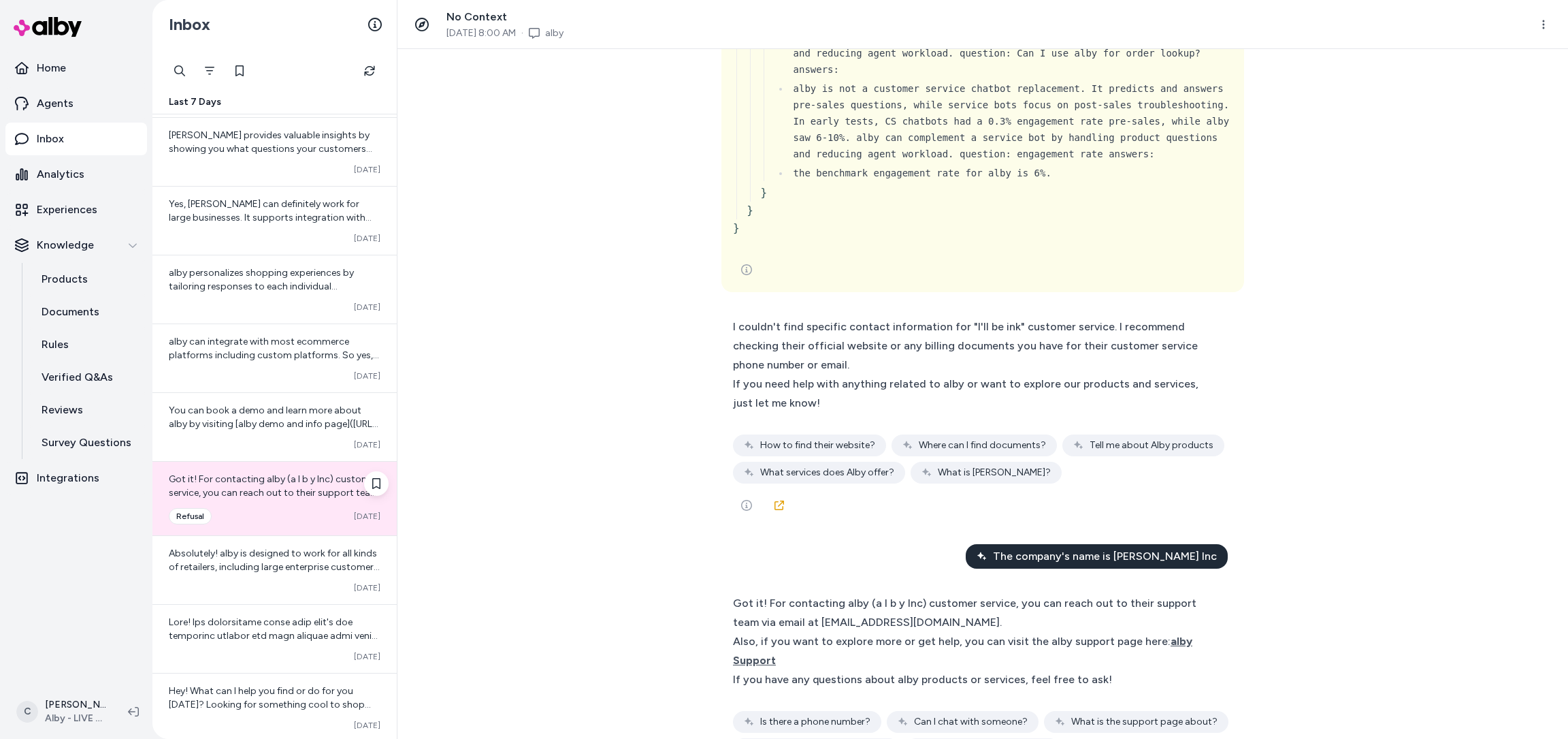
scroll to position [618, 0]
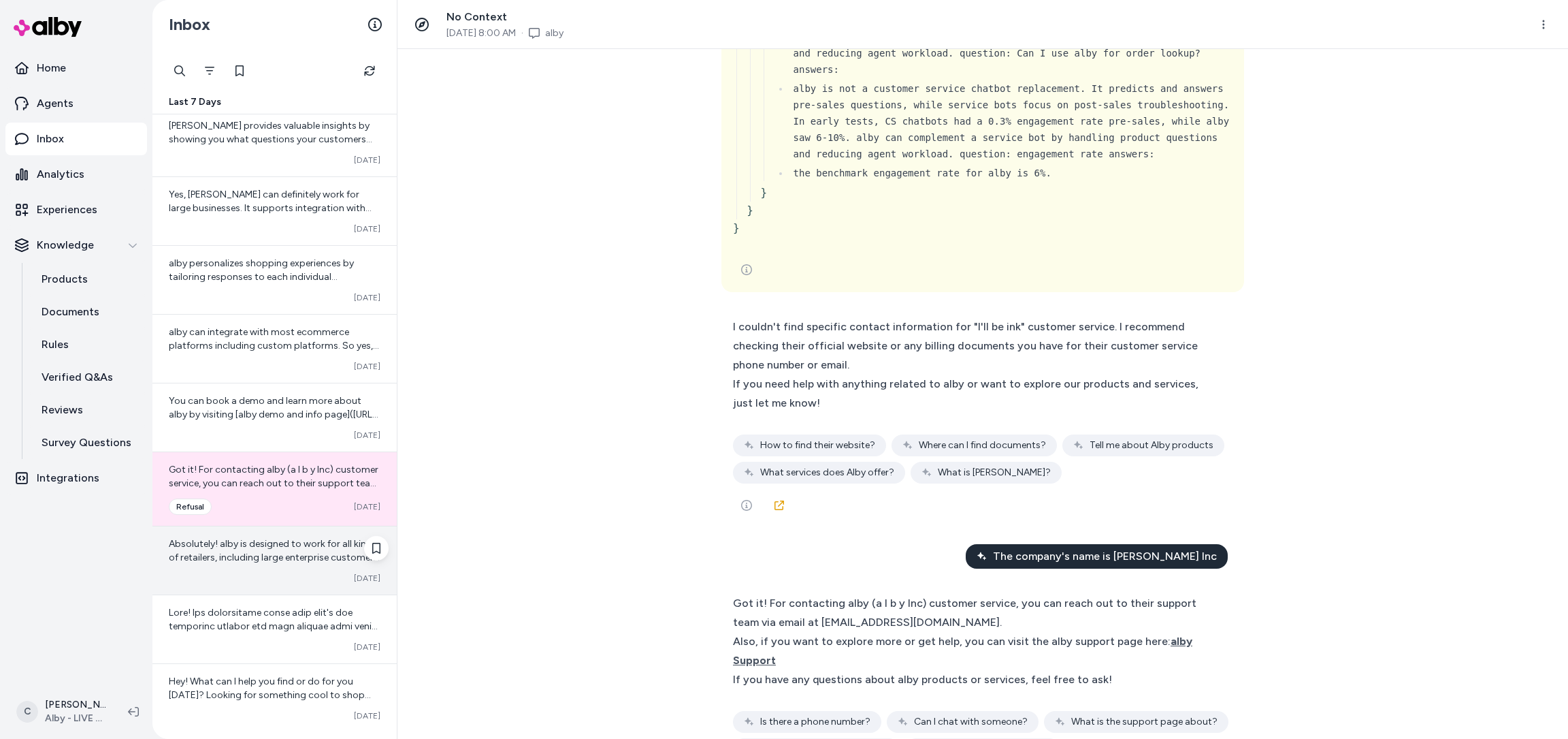
click at [235, 574] on div "Converted Oct 02" at bounding box center [274, 578] width 212 height 11
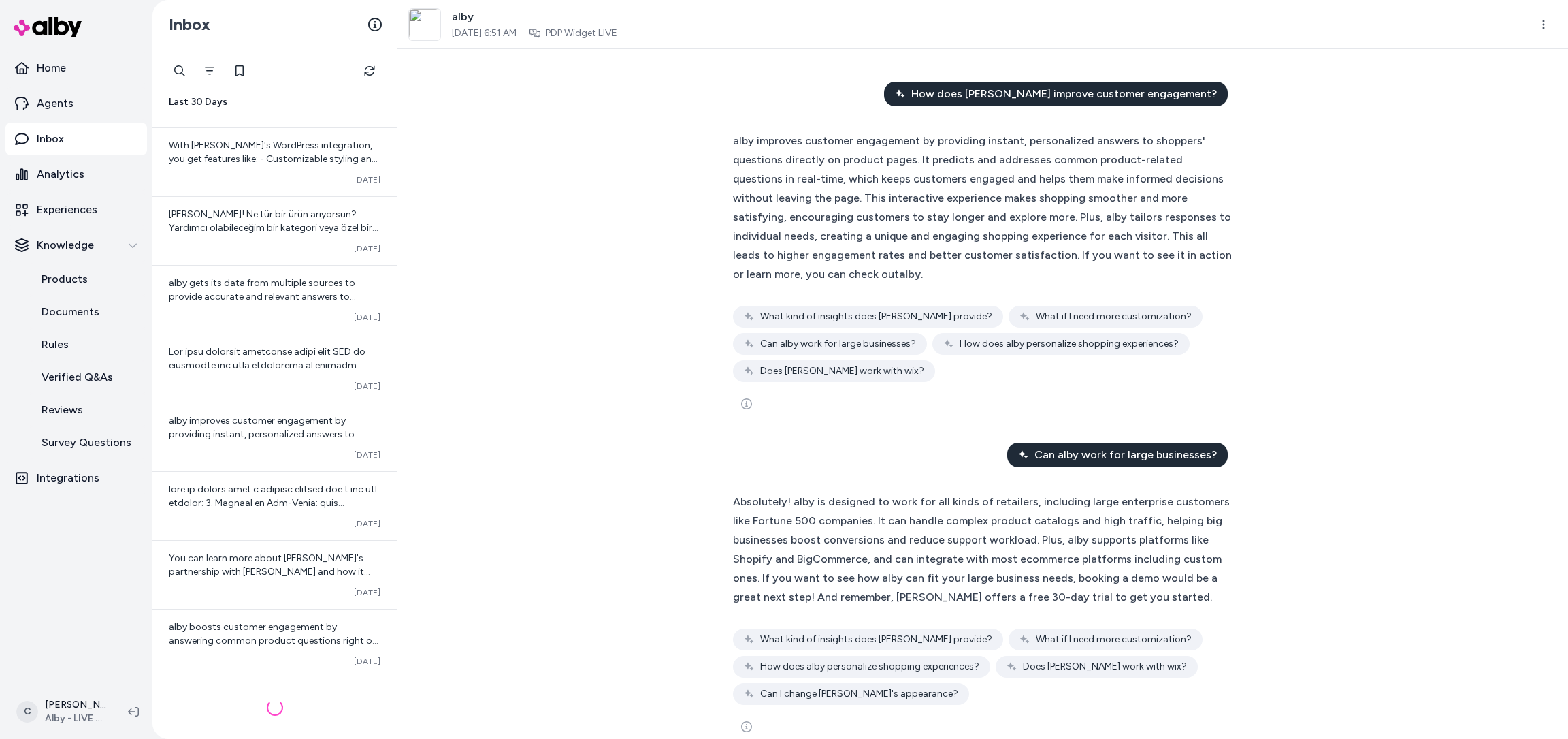
scroll to position [1623, 0]
click at [429, 13] on img at bounding box center [424, 24] width 32 height 32
click at [434, 29] on img at bounding box center [424, 24] width 32 height 32
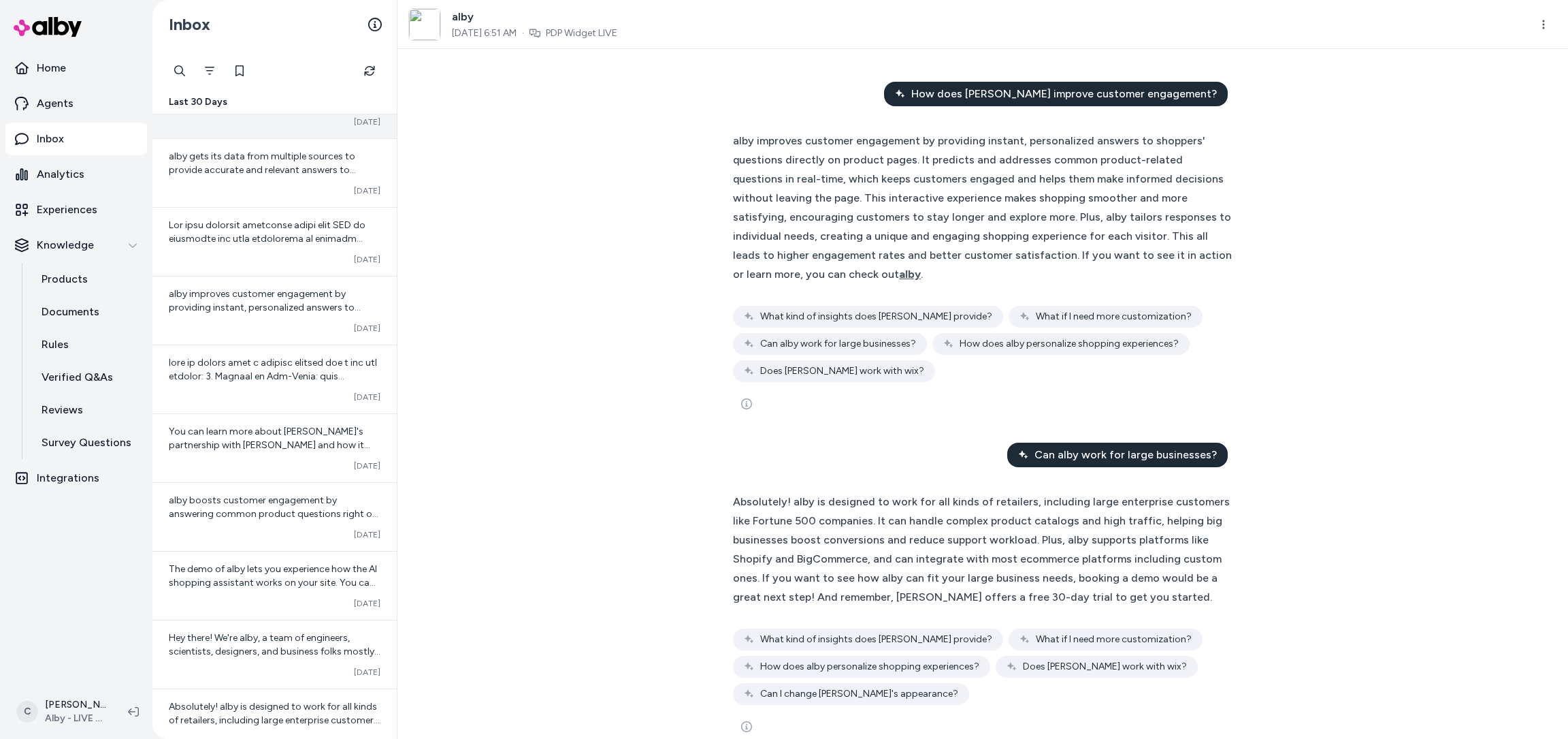
scroll to position [1878, 0]
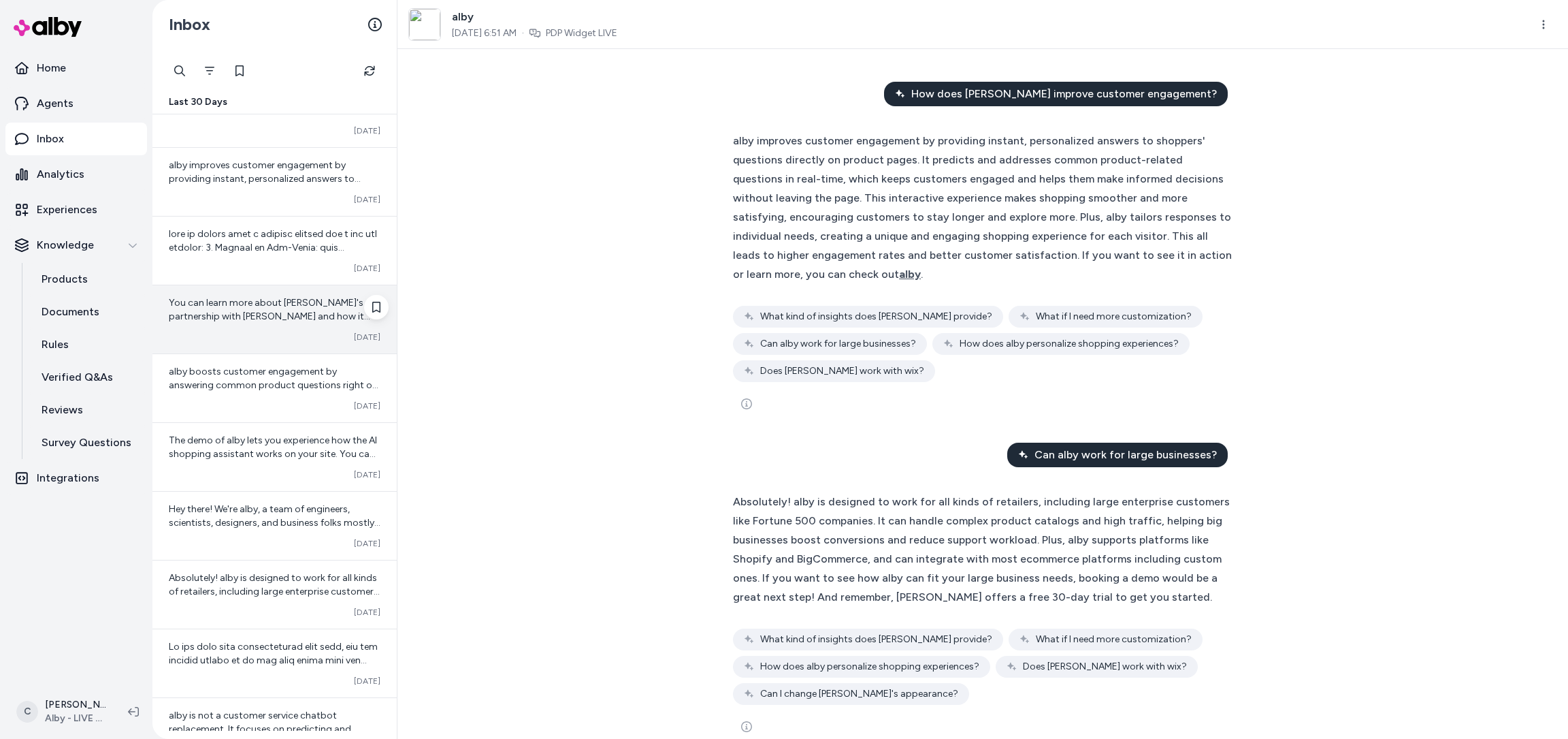
click at [224, 335] on div "Converted Sep 26" at bounding box center [274, 337] width 212 height 11
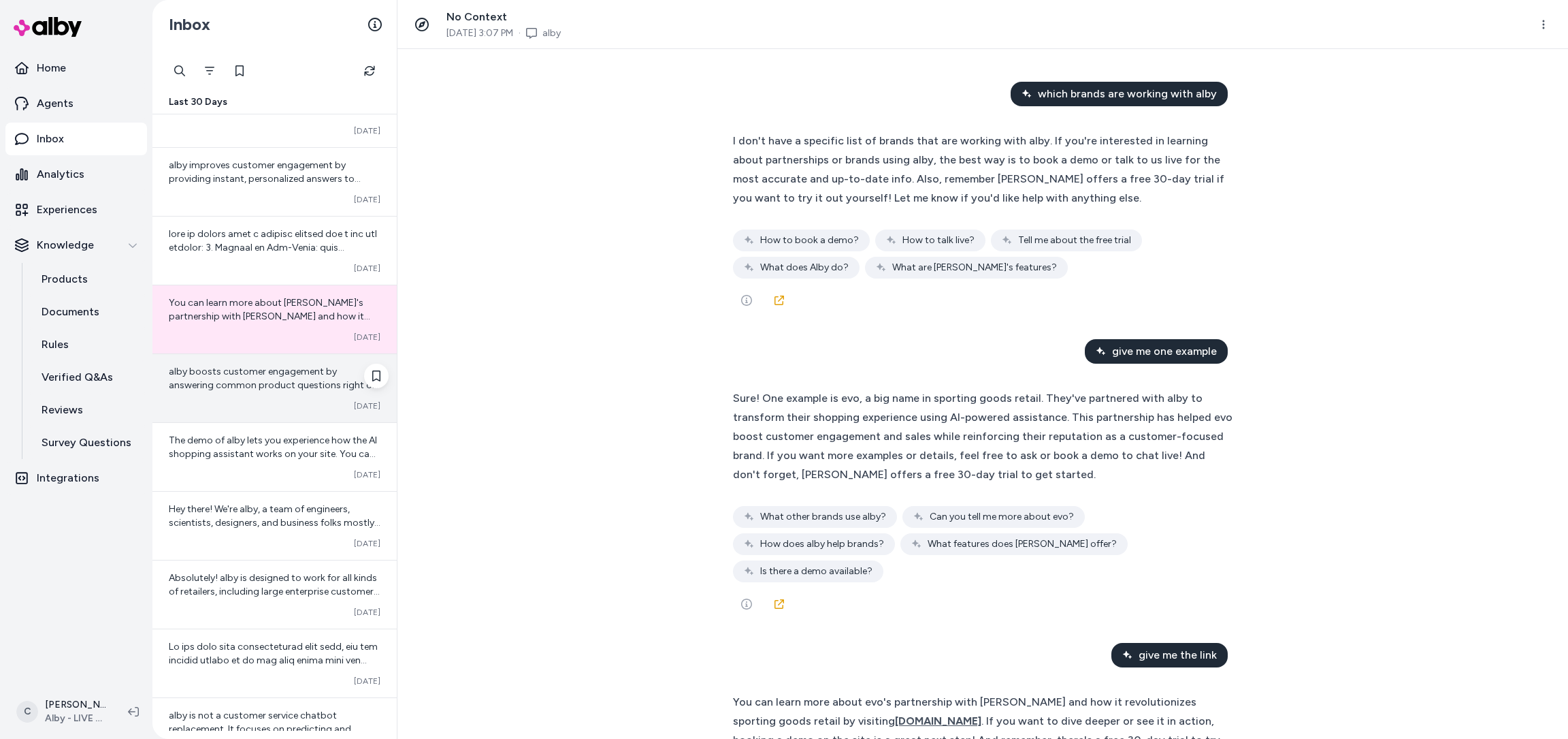
click at [224, 409] on div "alby boosts customer engagement by answering common product questions right on …" at bounding box center [274, 388] width 244 height 68
